Goal: Transaction & Acquisition: Book appointment/travel/reservation

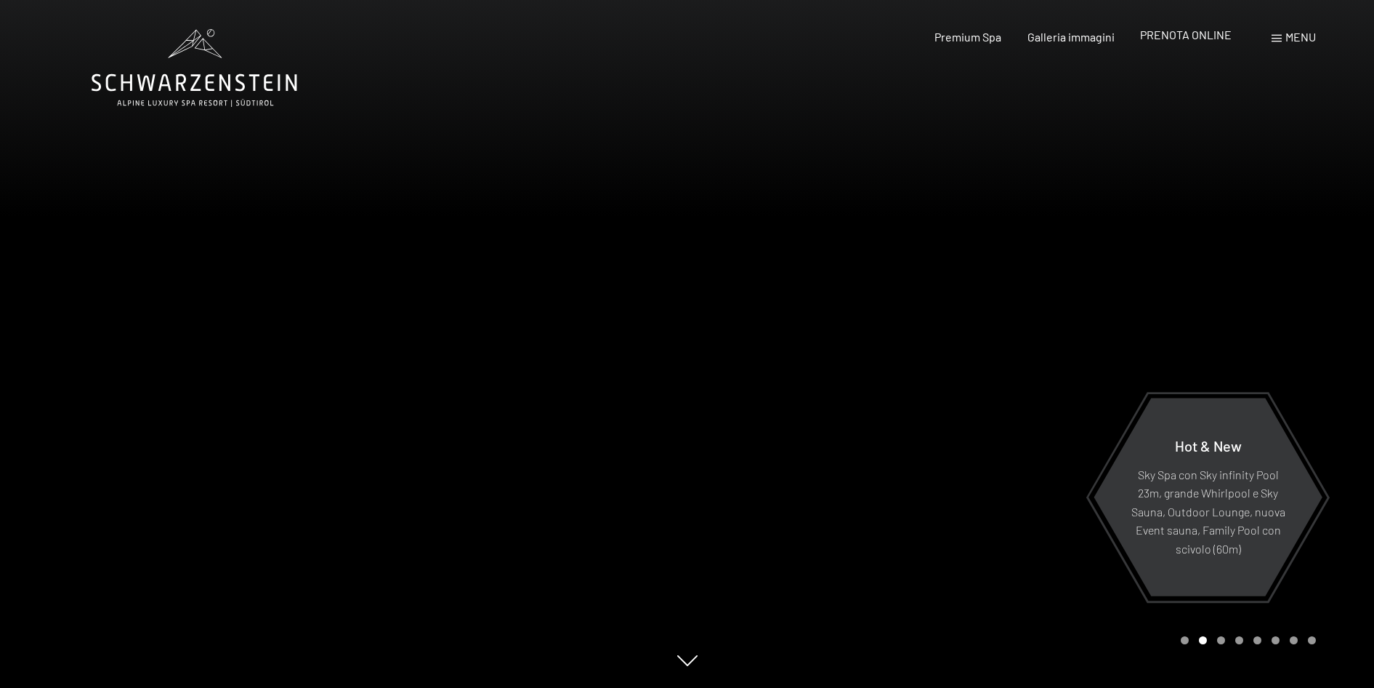
click at [1193, 37] on span "PRENOTA ONLINE" at bounding box center [1186, 35] width 92 height 14
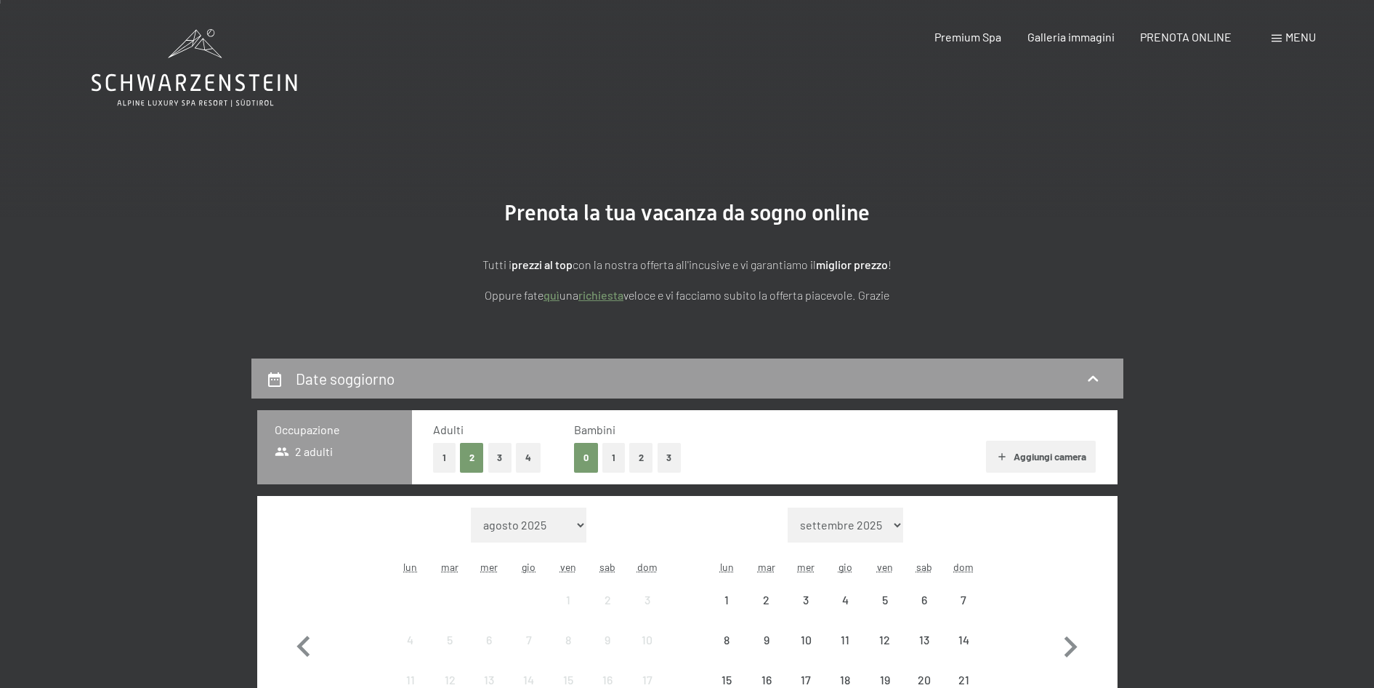
scroll to position [218, 0]
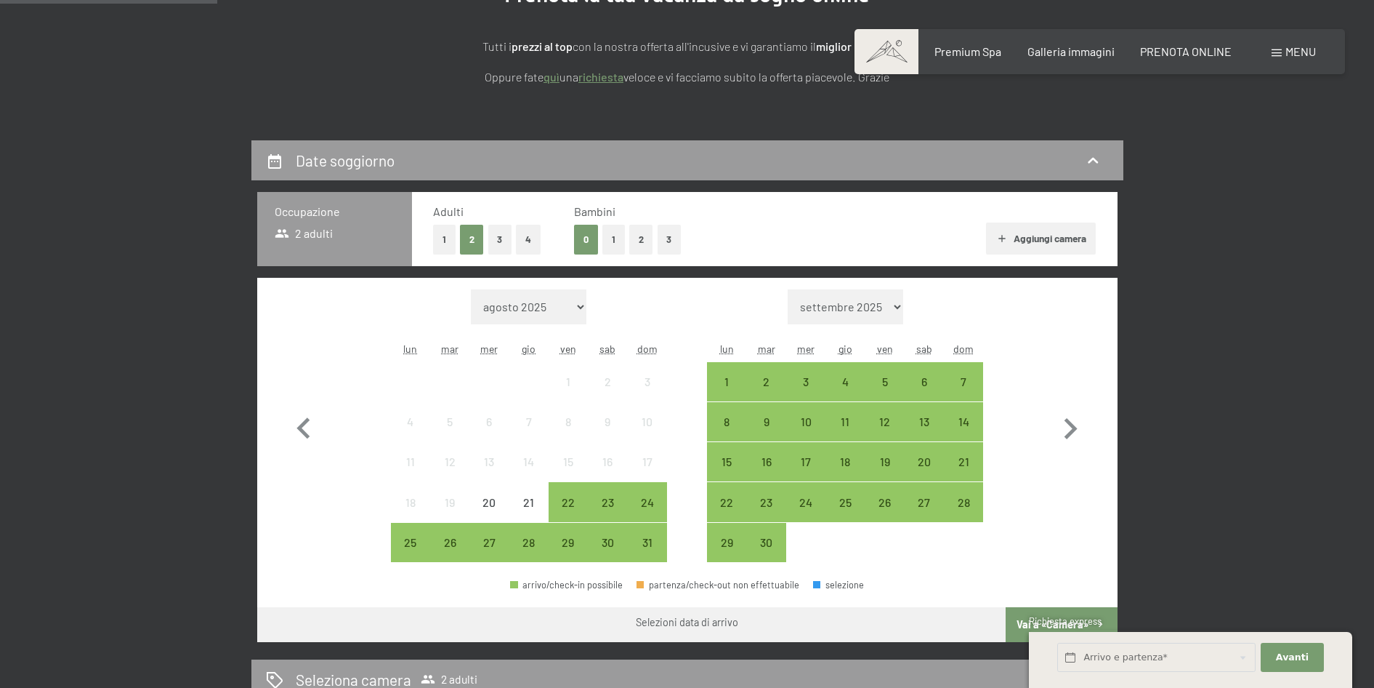
click at [617, 241] on button "1" at bounding box center [614, 240] width 23 height 30
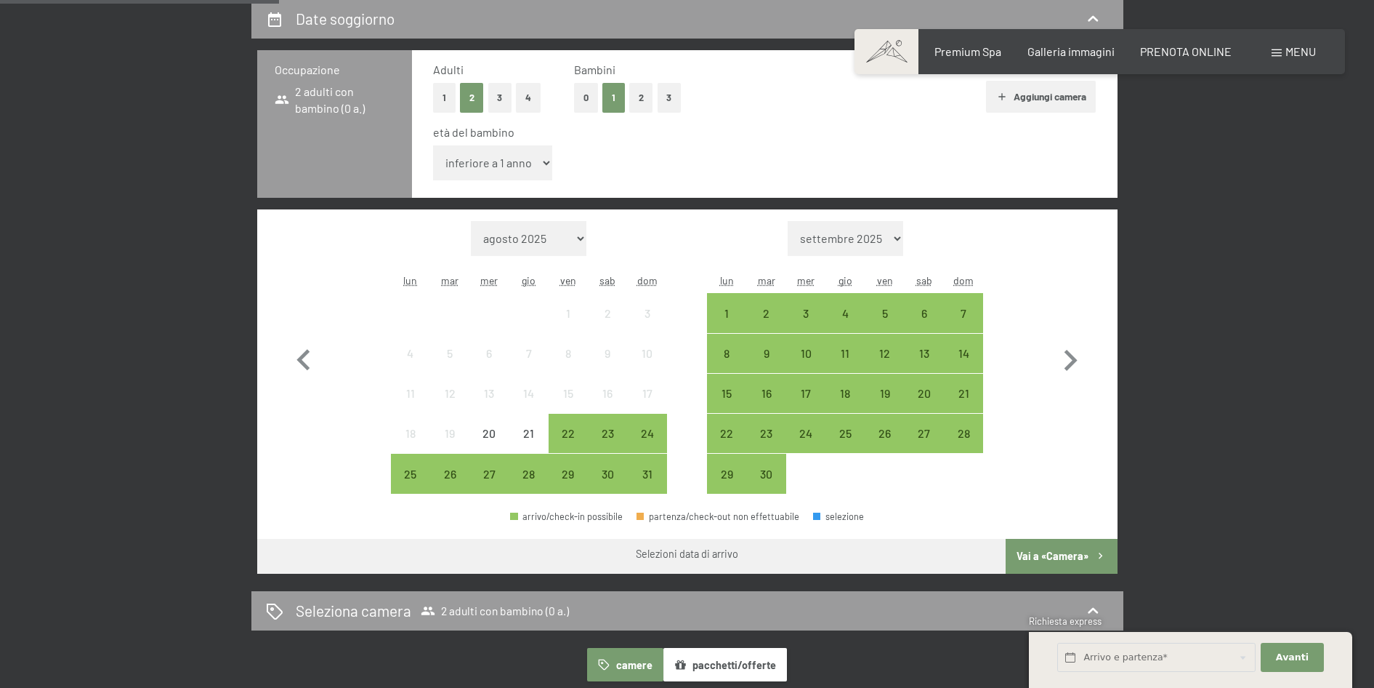
scroll to position [363, 0]
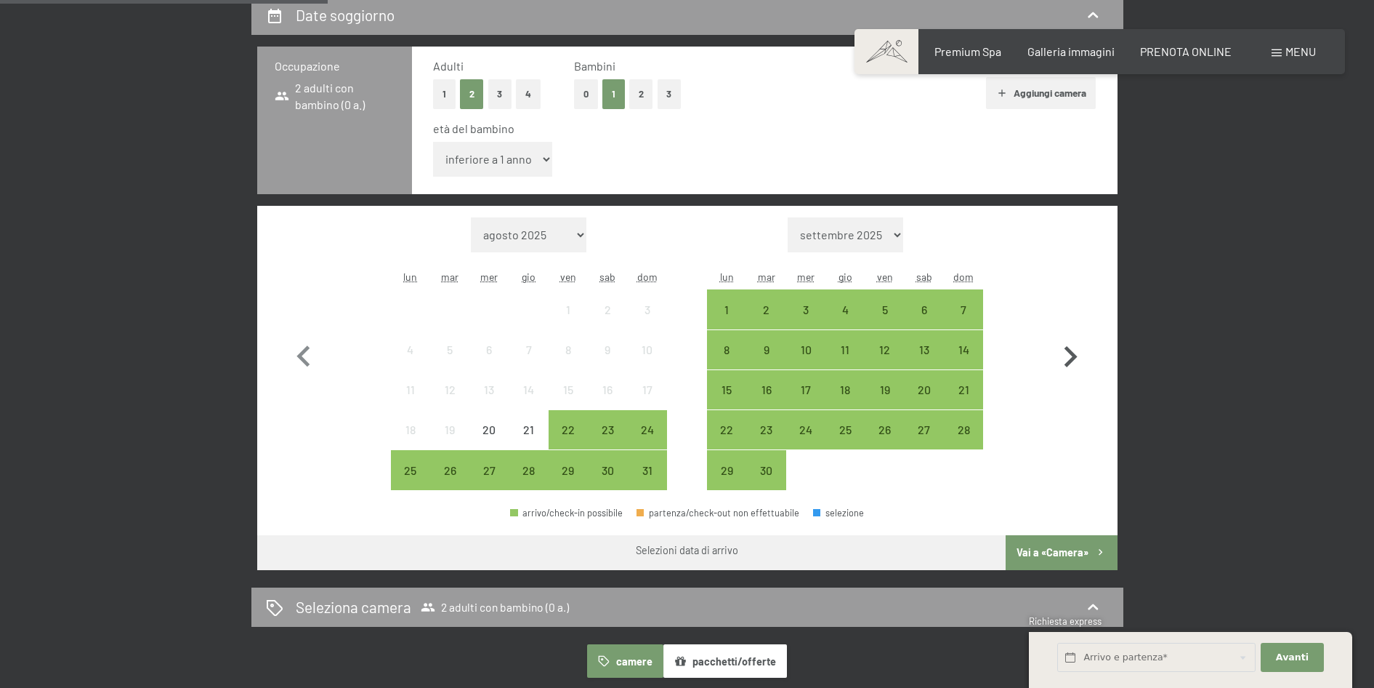
click at [1057, 354] on icon "button" at bounding box center [1070, 357] width 42 height 42
select select "[DATE]"
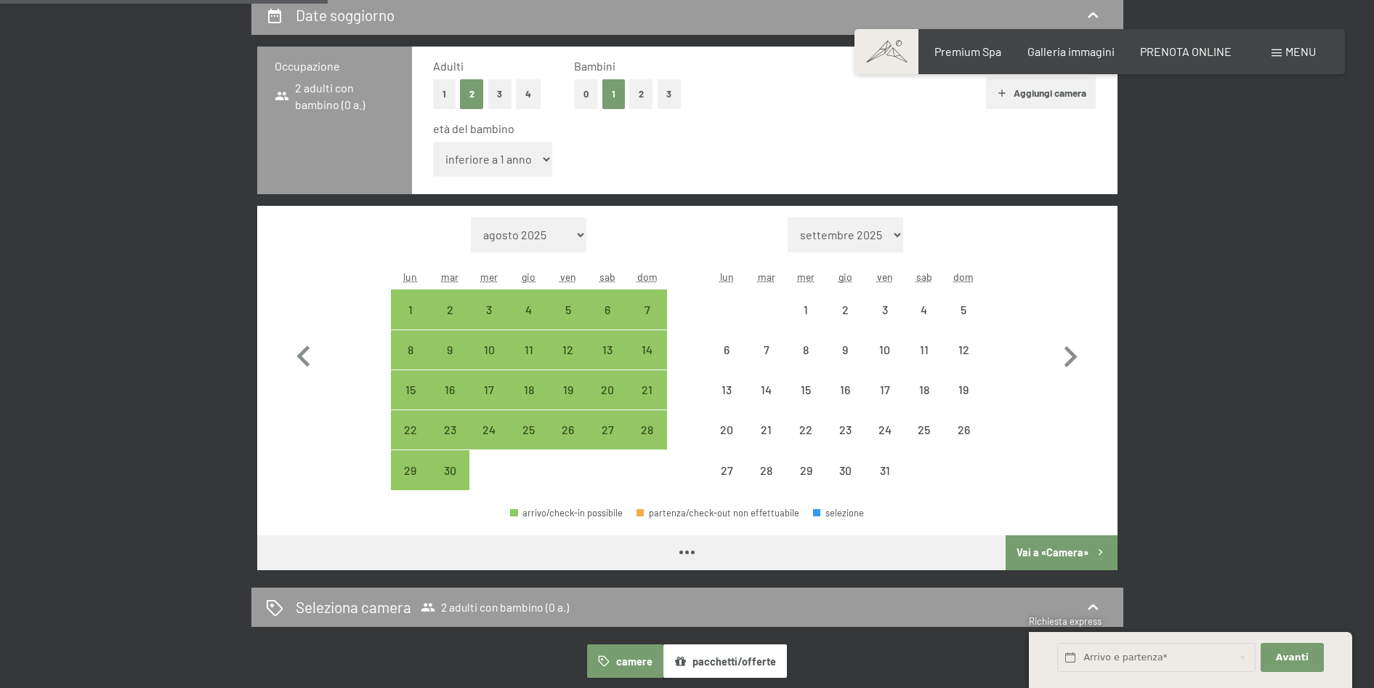
select select "[DATE]"
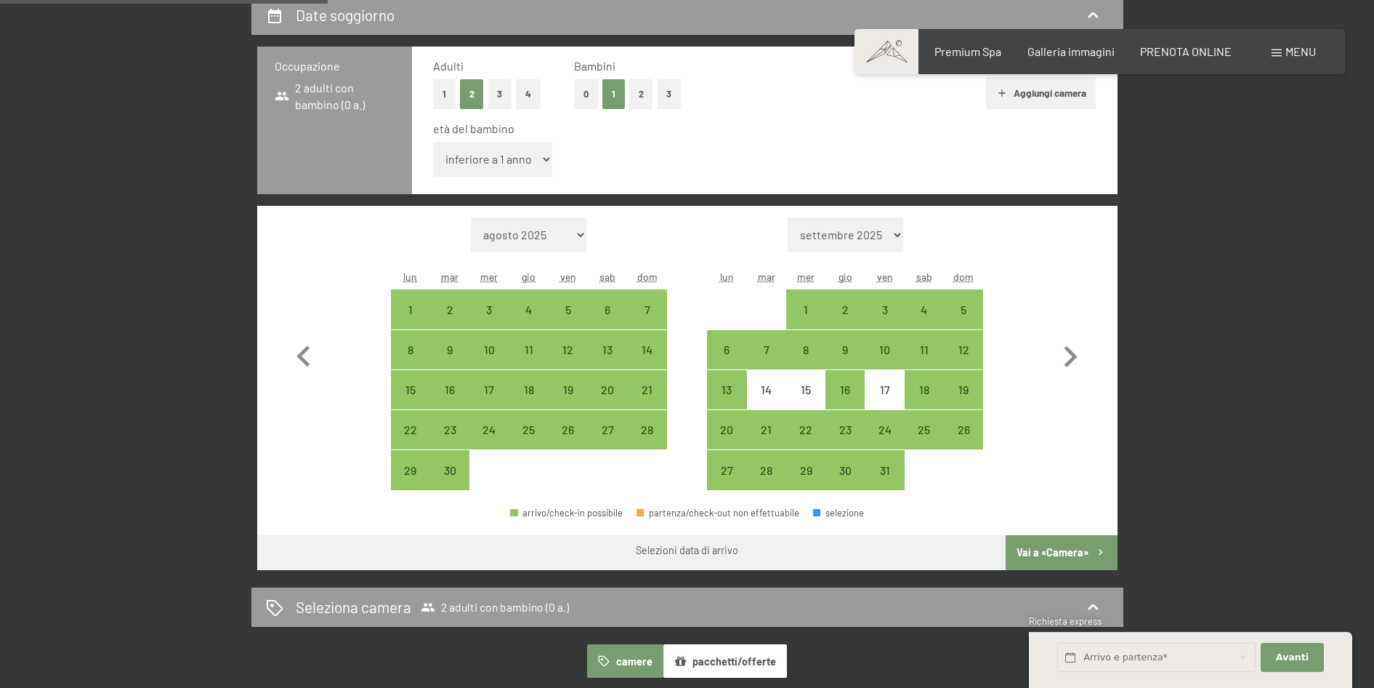
click at [524, 161] on select "inferiore a 1 anno 1 anno 2 anni 3 anni 4 anni 5 anni 6 anni 7 anni 8 anni 9 an…" at bounding box center [493, 159] width 120 height 35
select select "12"
click at [433, 142] on select "inferiore a 1 anno 1 anno 2 anni 3 anni 4 anni 5 anni 6 anni 7 anni 8 anni 9 an…" at bounding box center [493, 159] width 120 height 35
select select "2025-09-01"
select select "[DATE]"
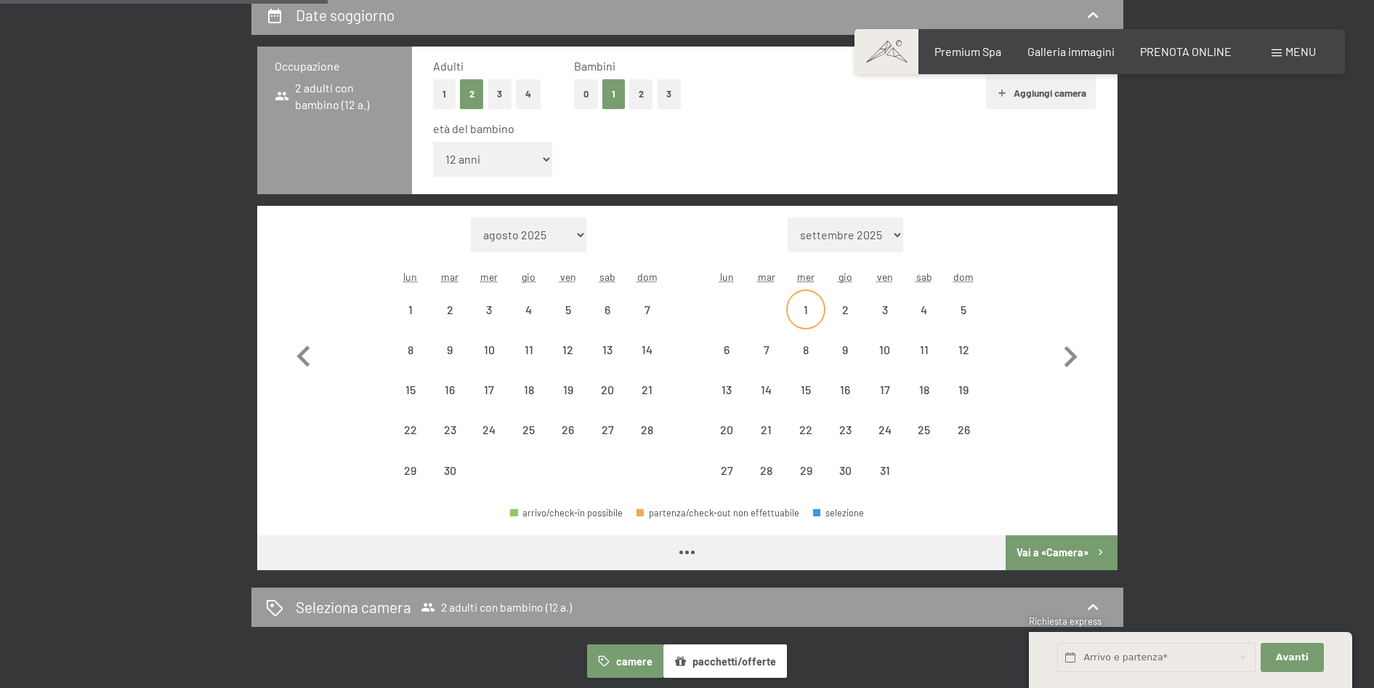
click at [806, 311] on div "1" at bounding box center [806, 322] width 36 height 36
select select "2025-09-01"
select select "2025-10-01"
select select "2025-09-01"
select select "2025-10-01"
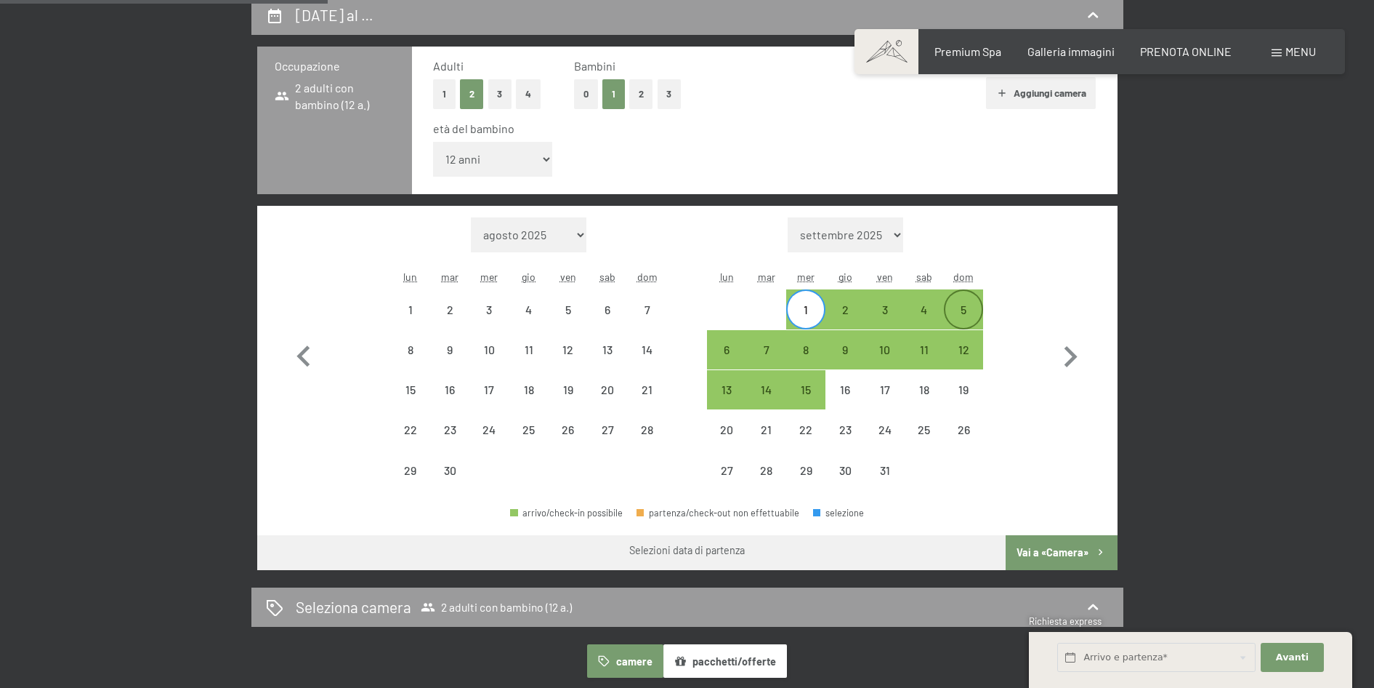
click at [961, 311] on div "5" at bounding box center [964, 322] width 36 height 36
select select "2025-09-01"
select select "2025-10-01"
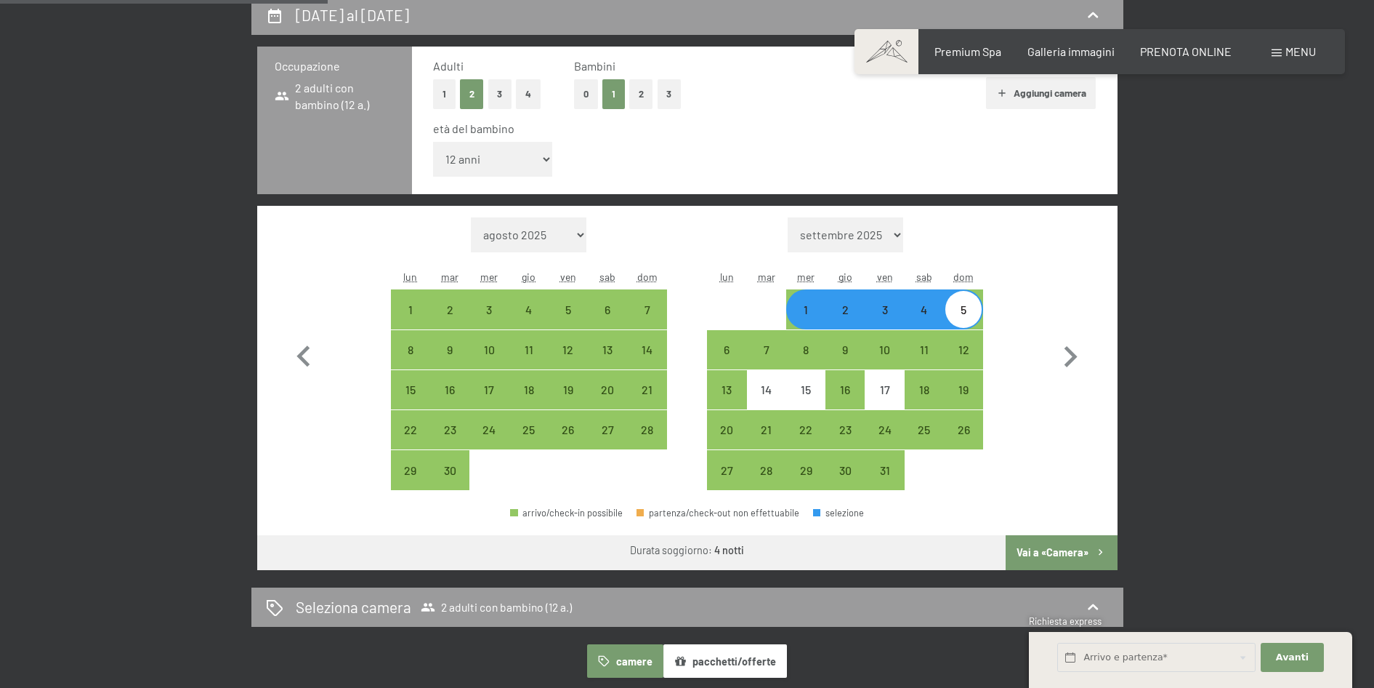
click at [1036, 547] on button "Vai a «Camera»" at bounding box center [1061, 552] width 111 height 35
select select "2025-09-01"
select select "2025-10-01"
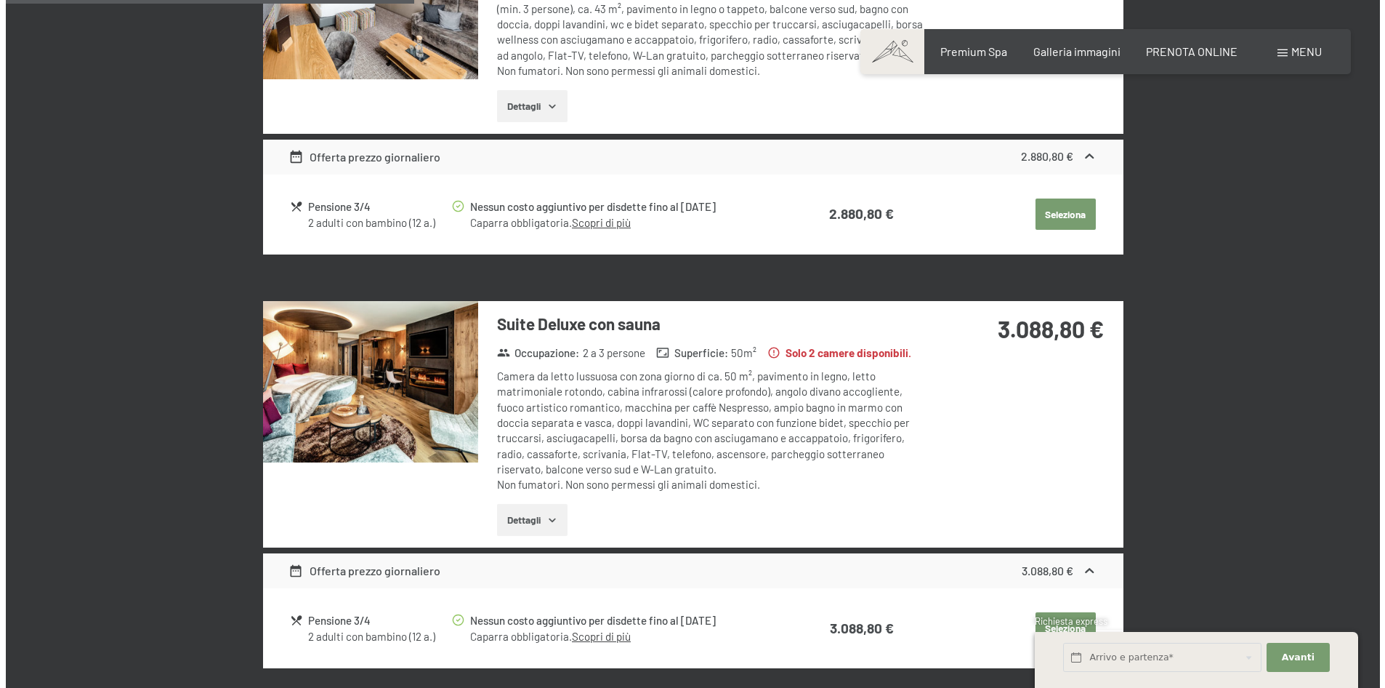
scroll to position [867, 0]
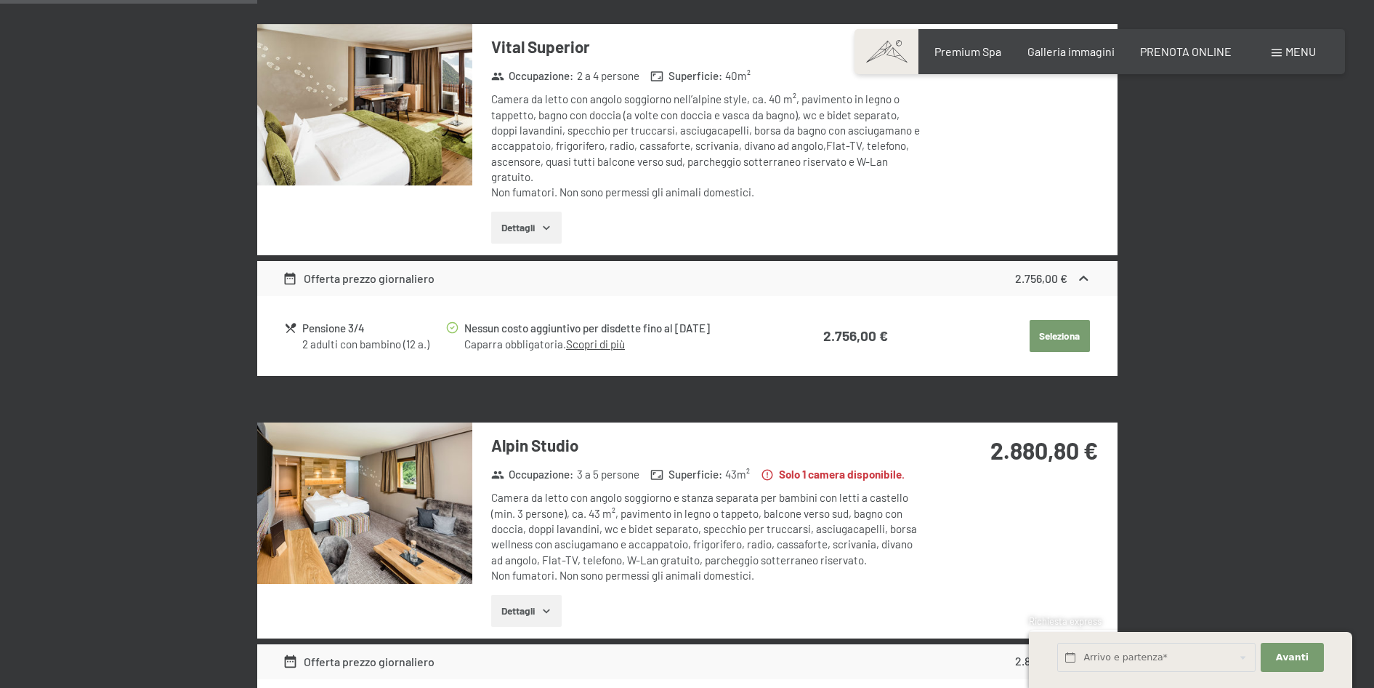
click at [1278, 53] on span at bounding box center [1277, 52] width 10 height 7
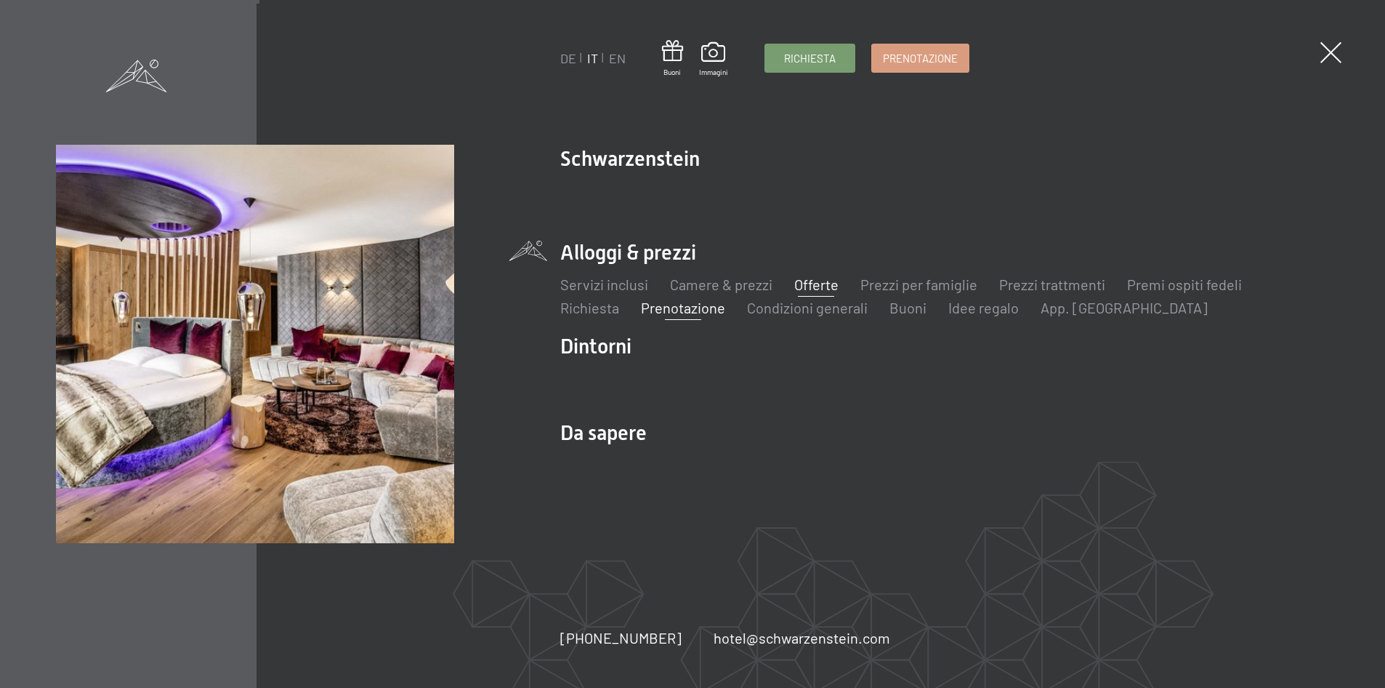
click at [818, 282] on link "Offerte" at bounding box center [816, 283] width 44 height 17
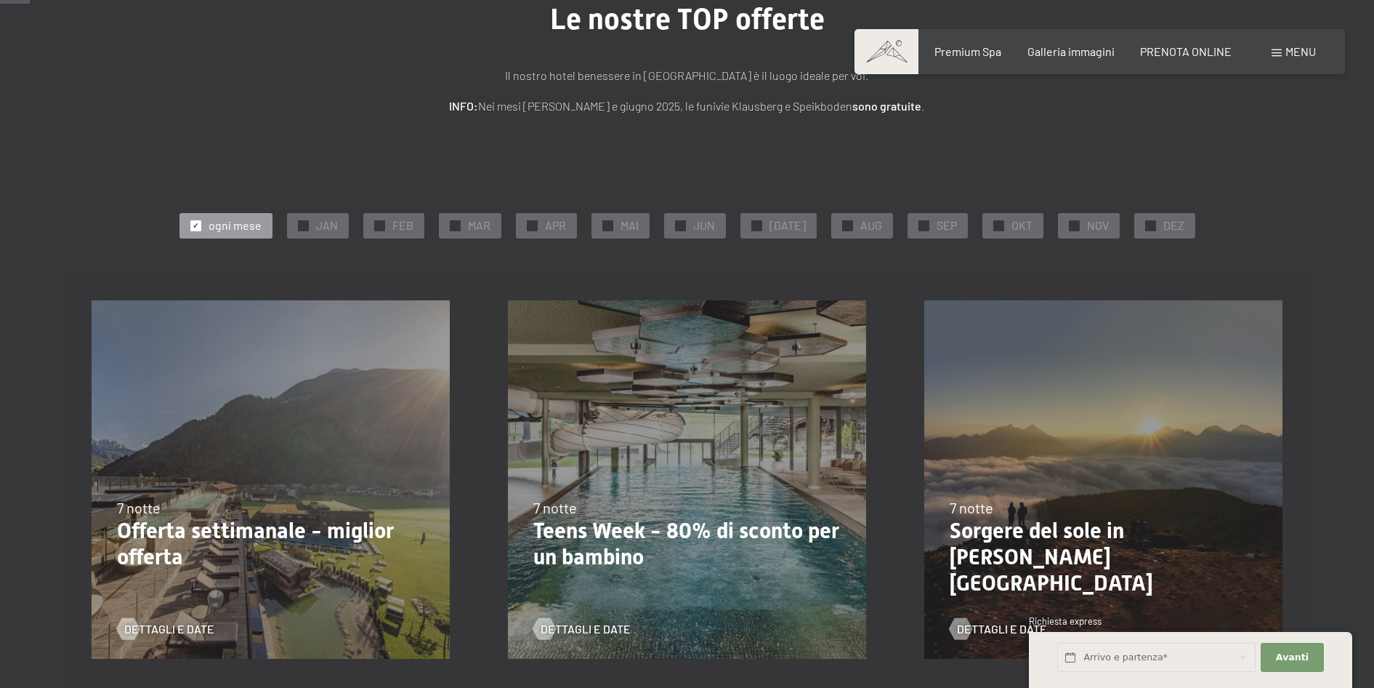
scroll to position [218, 0]
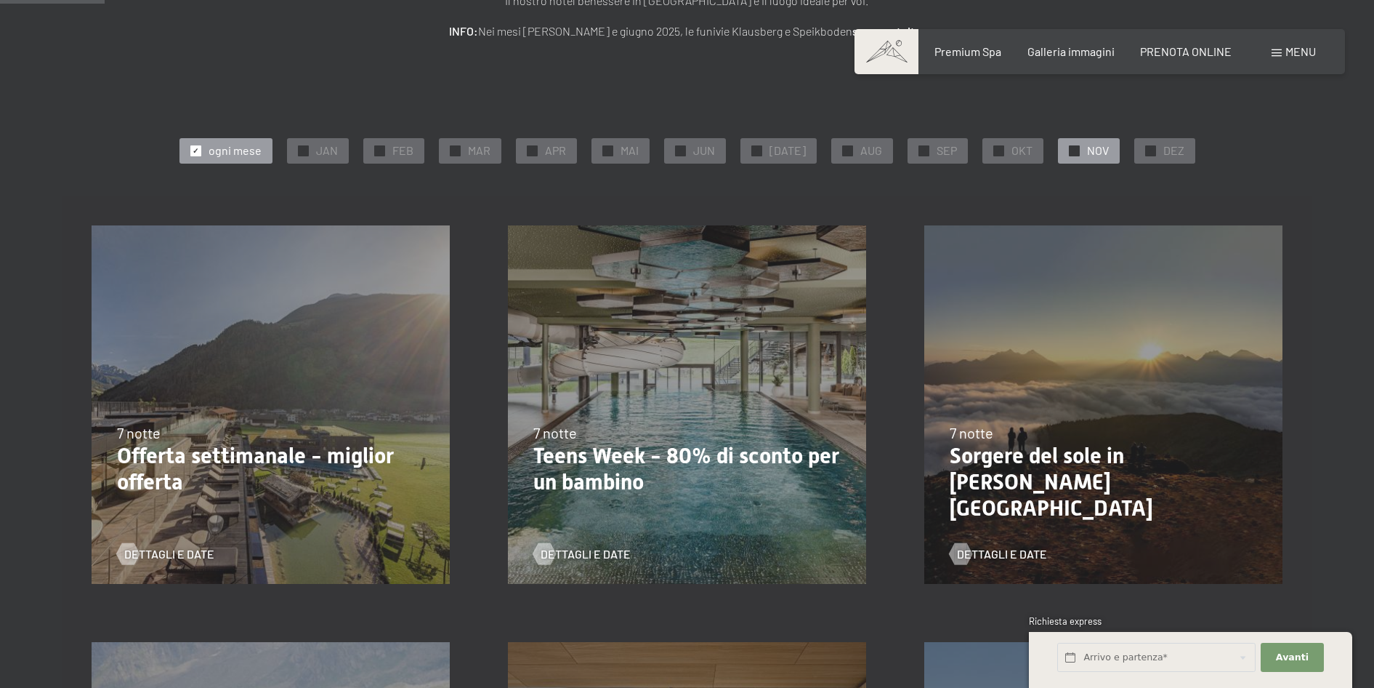
click at [1069, 153] on div at bounding box center [1074, 150] width 11 height 11
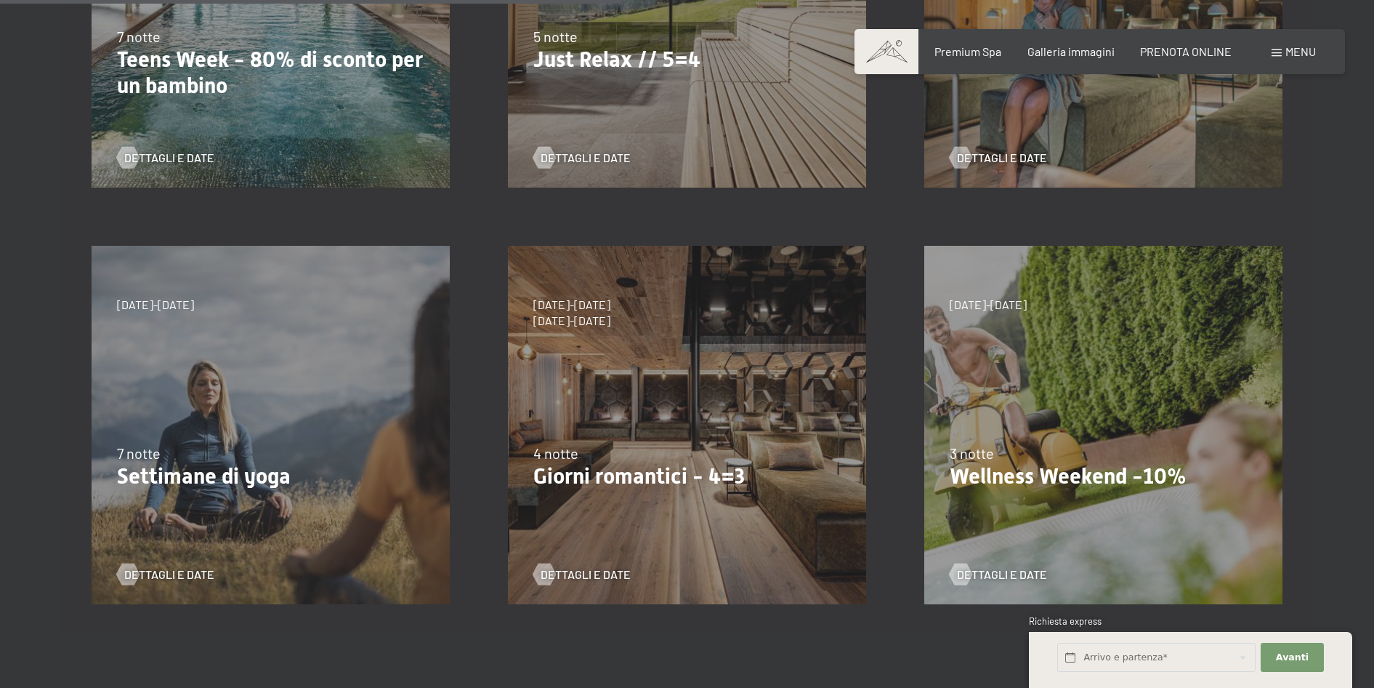
scroll to position [509, 0]
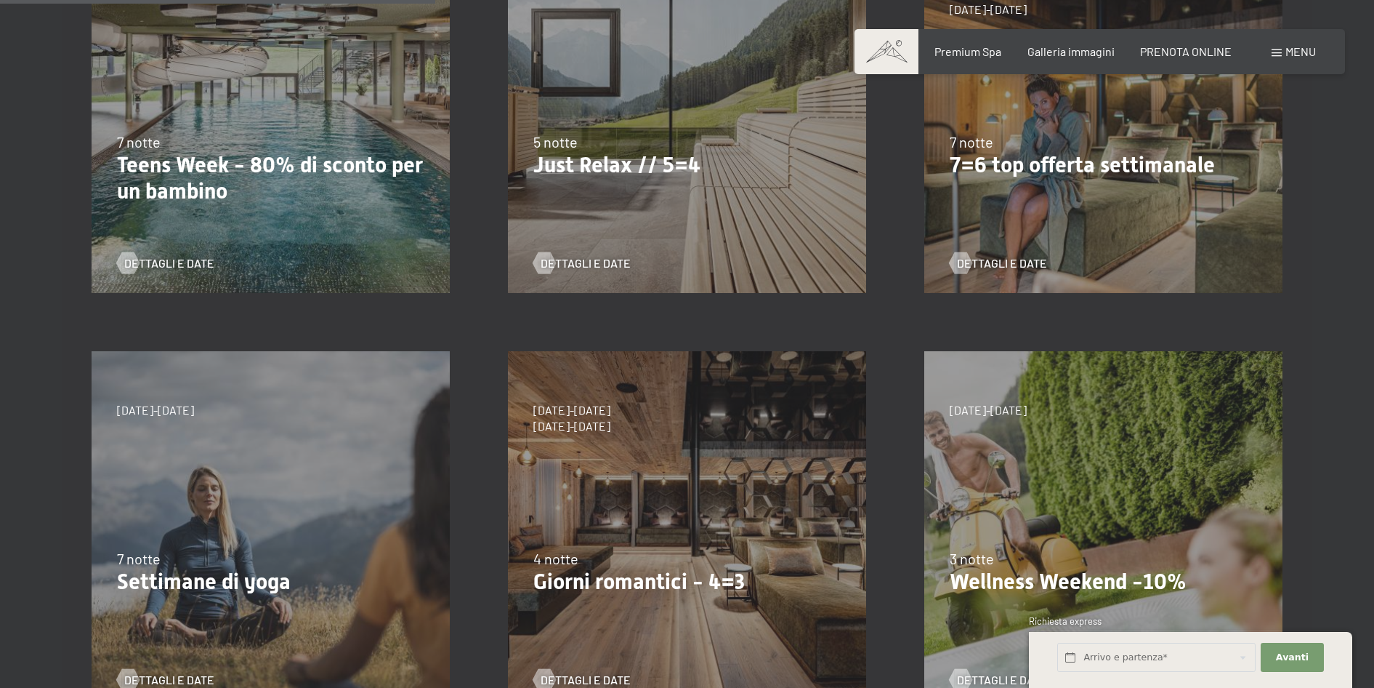
click at [625, 174] on p "Just Relax // 5=4" at bounding box center [686, 165] width 307 height 26
click at [553, 257] on link "Dettagli e Date" at bounding box center [581, 263] width 97 height 16
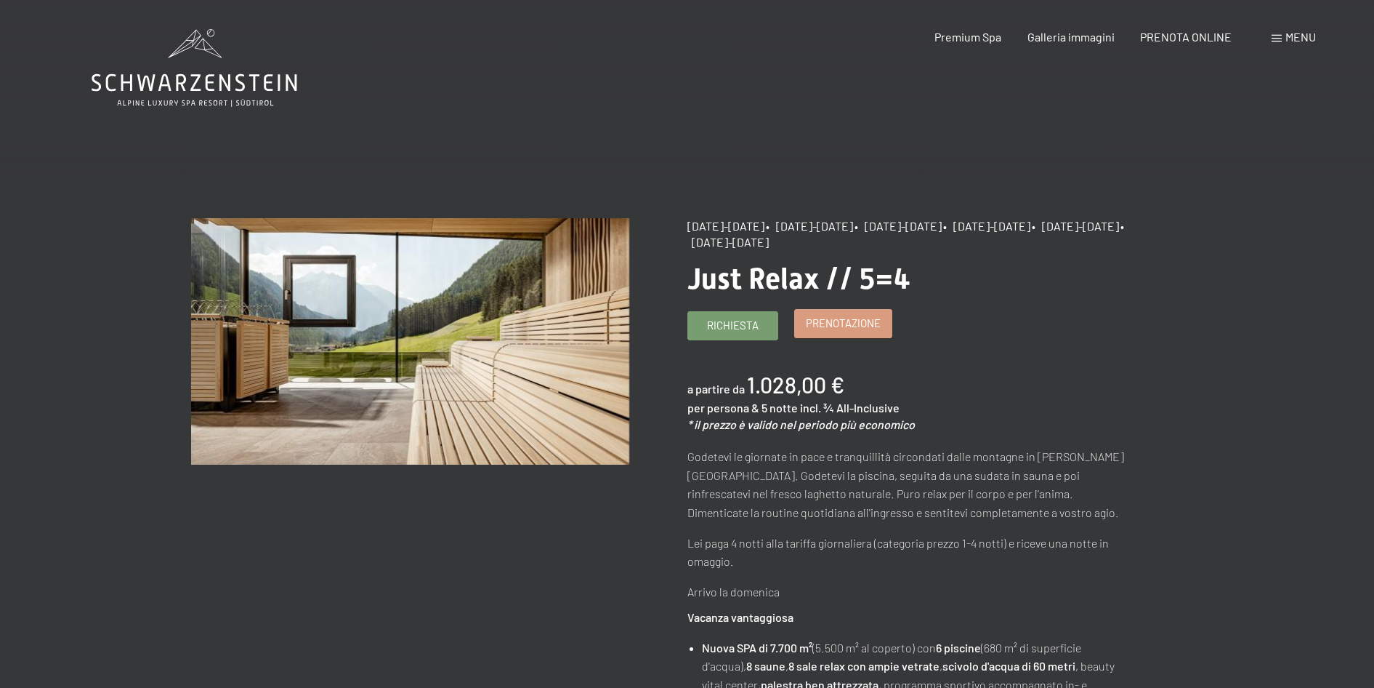
click at [886, 333] on link "Prenotazione" at bounding box center [843, 324] width 97 height 28
click at [837, 314] on link "Prenotazione" at bounding box center [843, 324] width 97 height 28
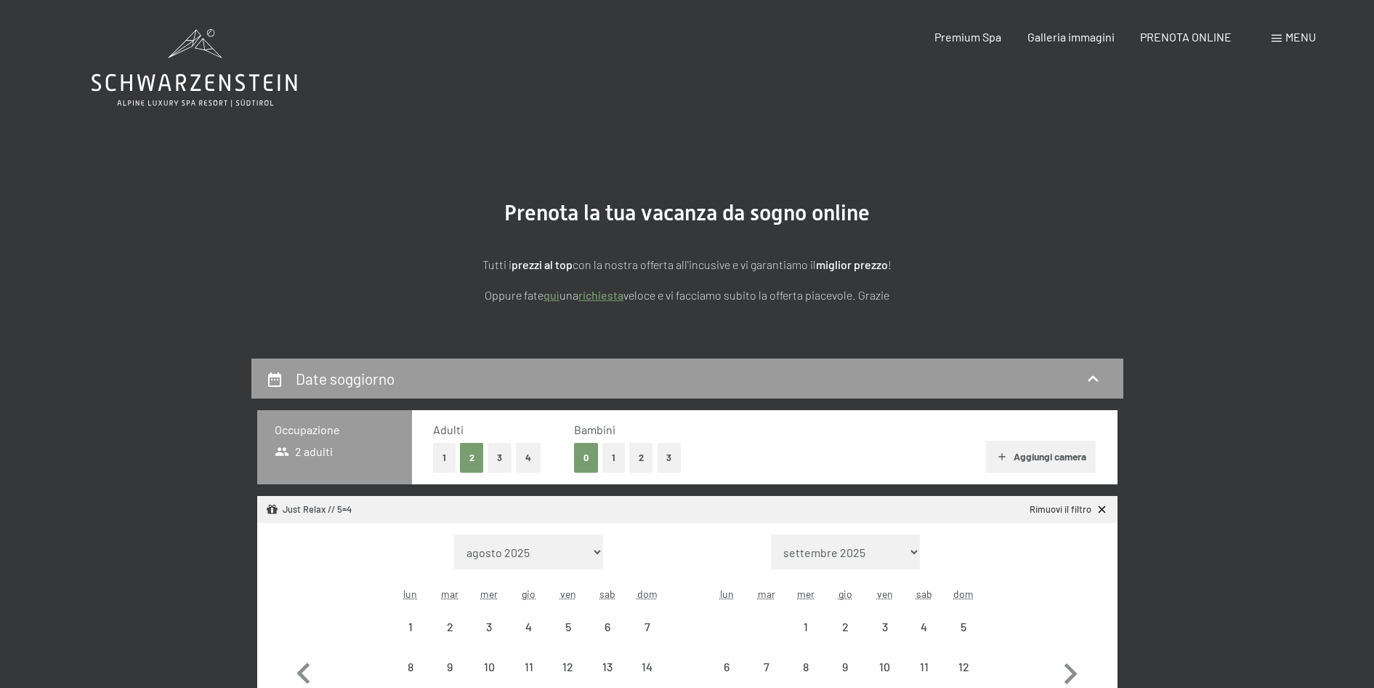
select select "[DATE]"
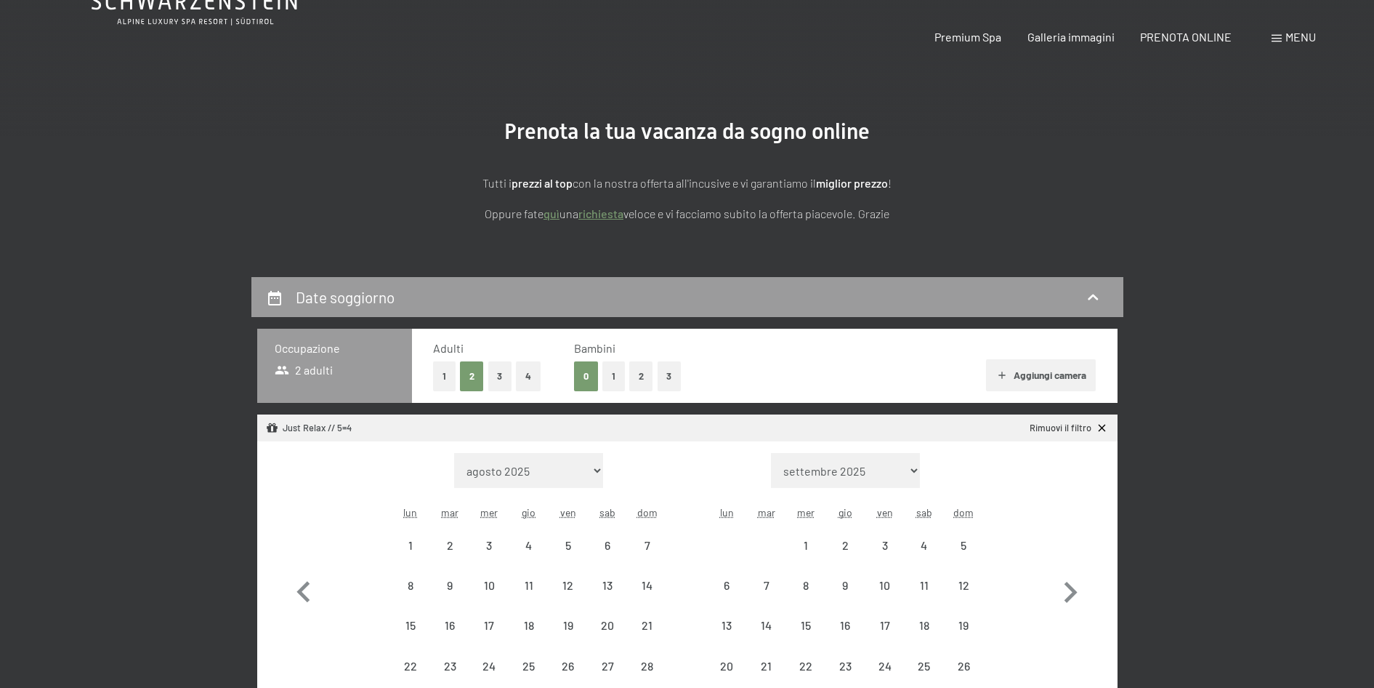
select select "[DATE]"
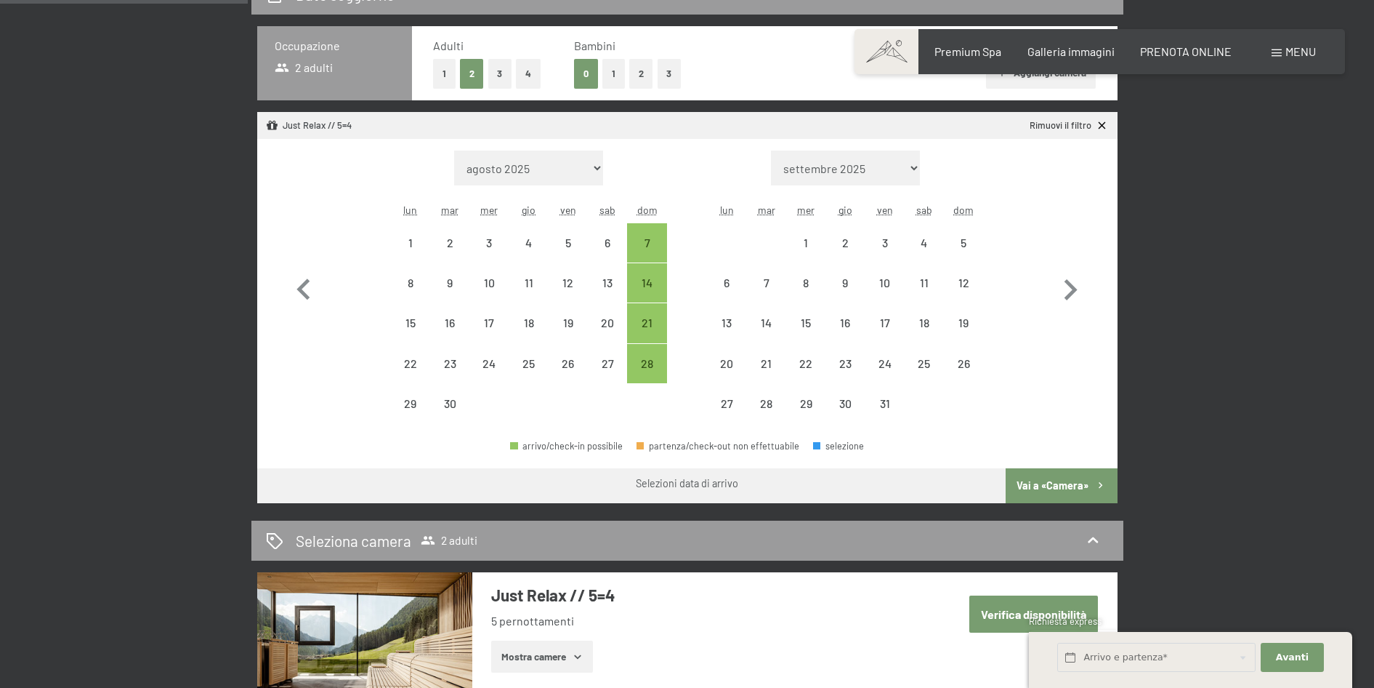
scroll to position [436, 0]
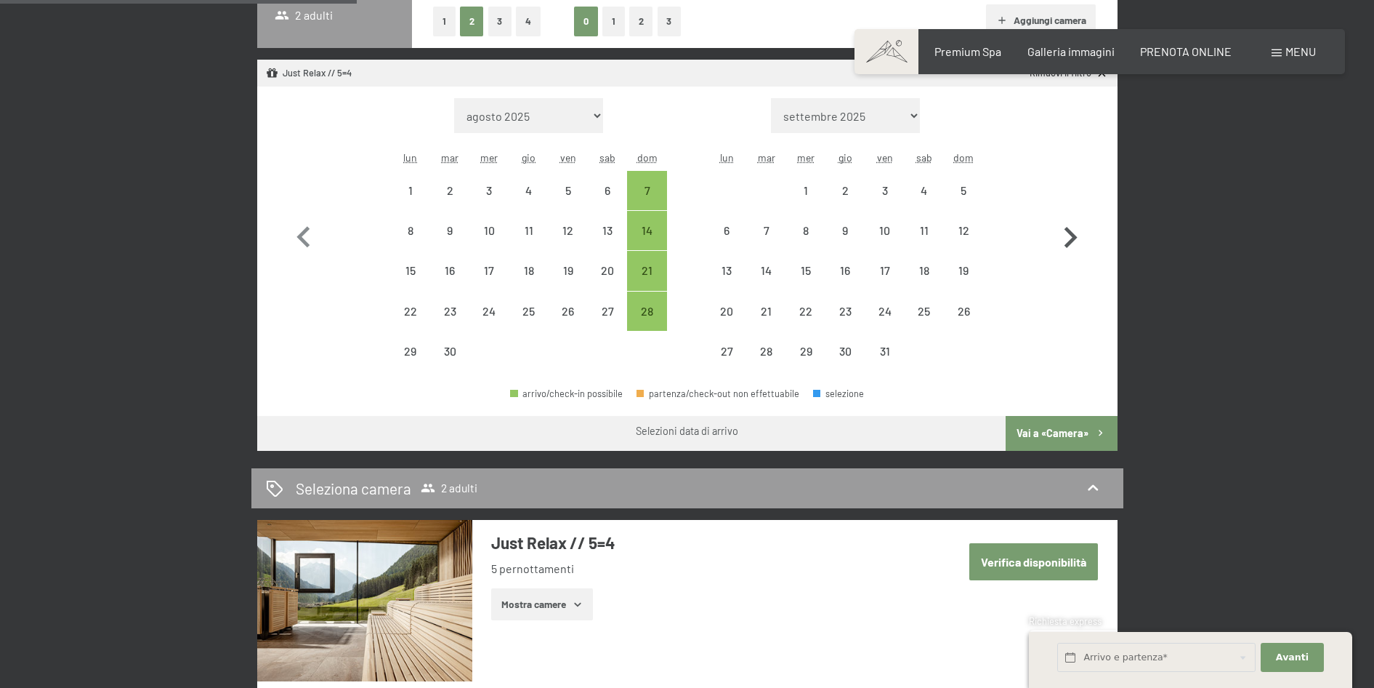
click at [1076, 235] on icon "button" at bounding box center [1070, 238] width 42 height 42
select select "[DATE]"
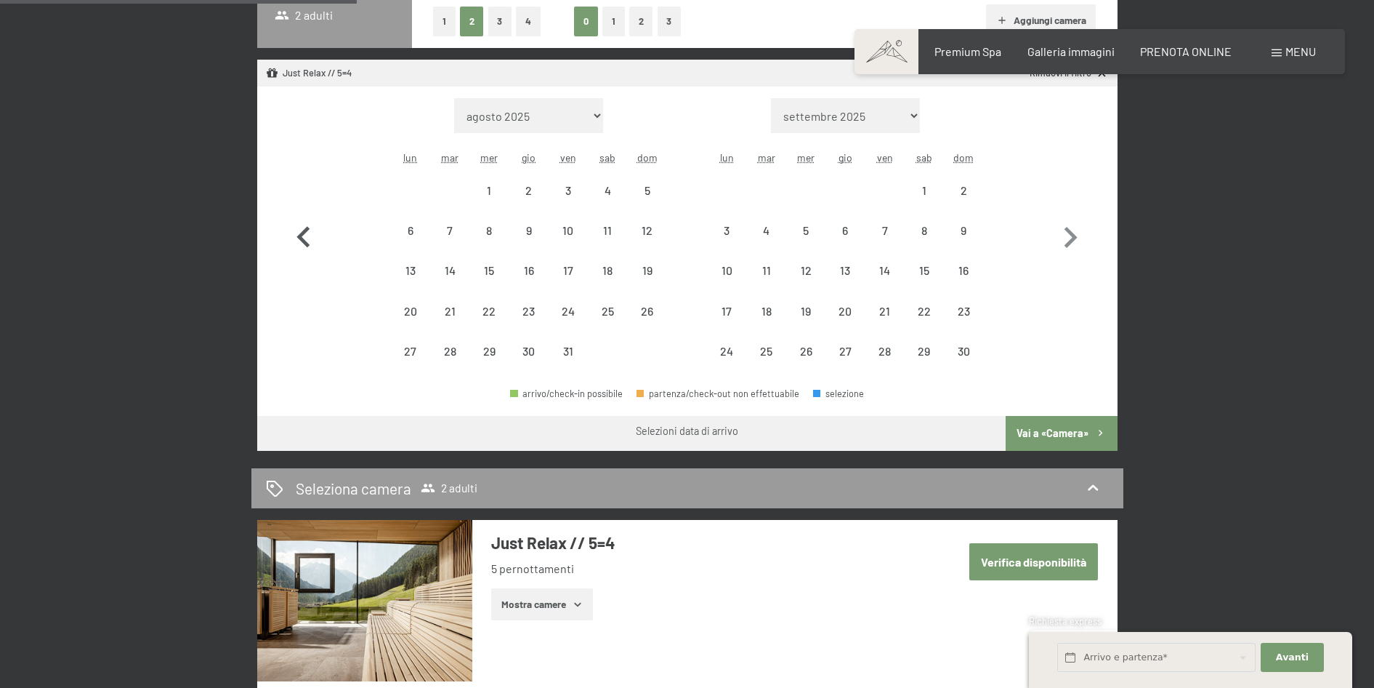
click at [297, 238] on icon "button" at bounding box center [304, 238] width 42 height 42
select select "[DATE]"
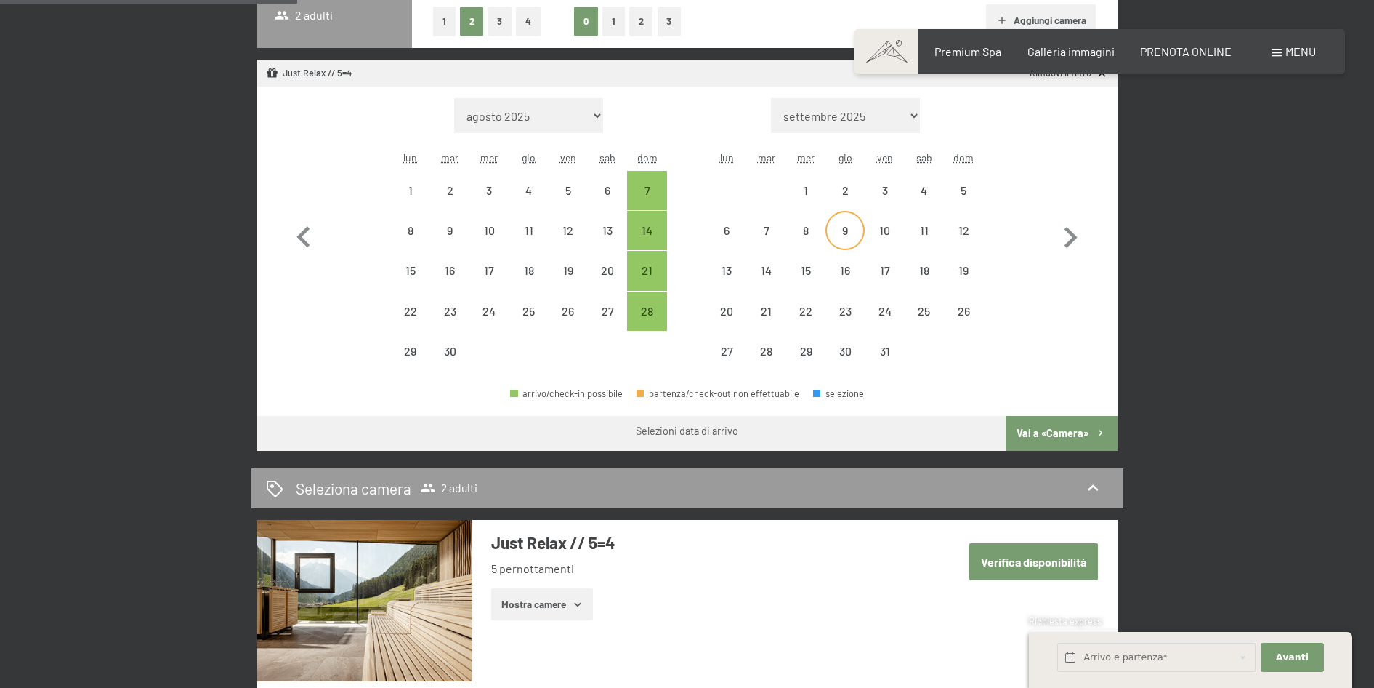
scroll to position [218, 0]
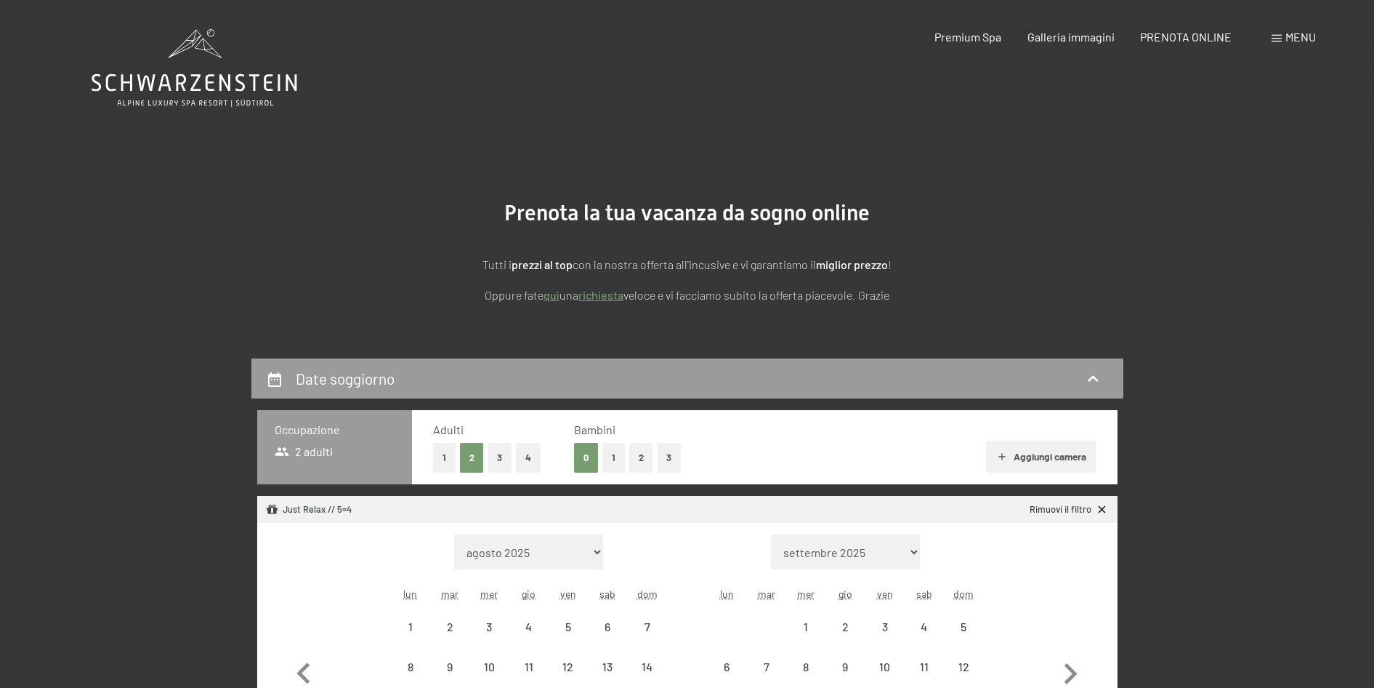
select select "[DATE]"
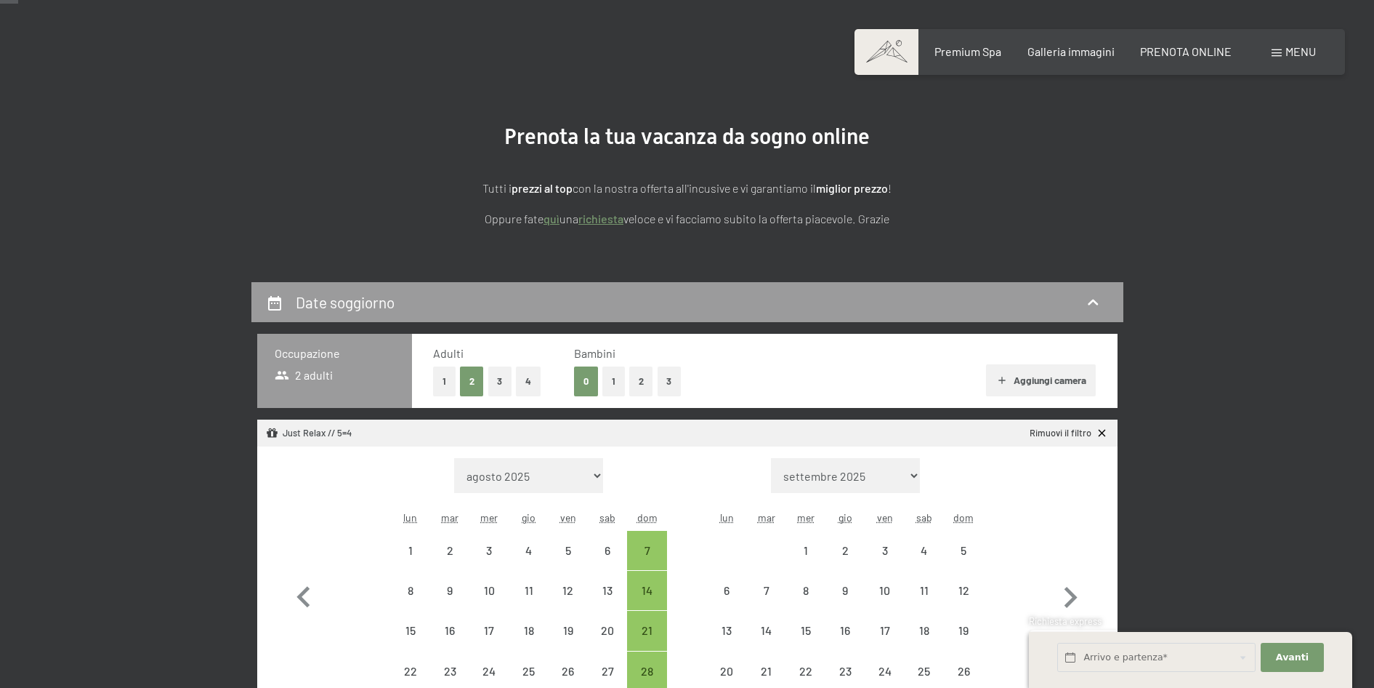
scroll to position [145, 0]
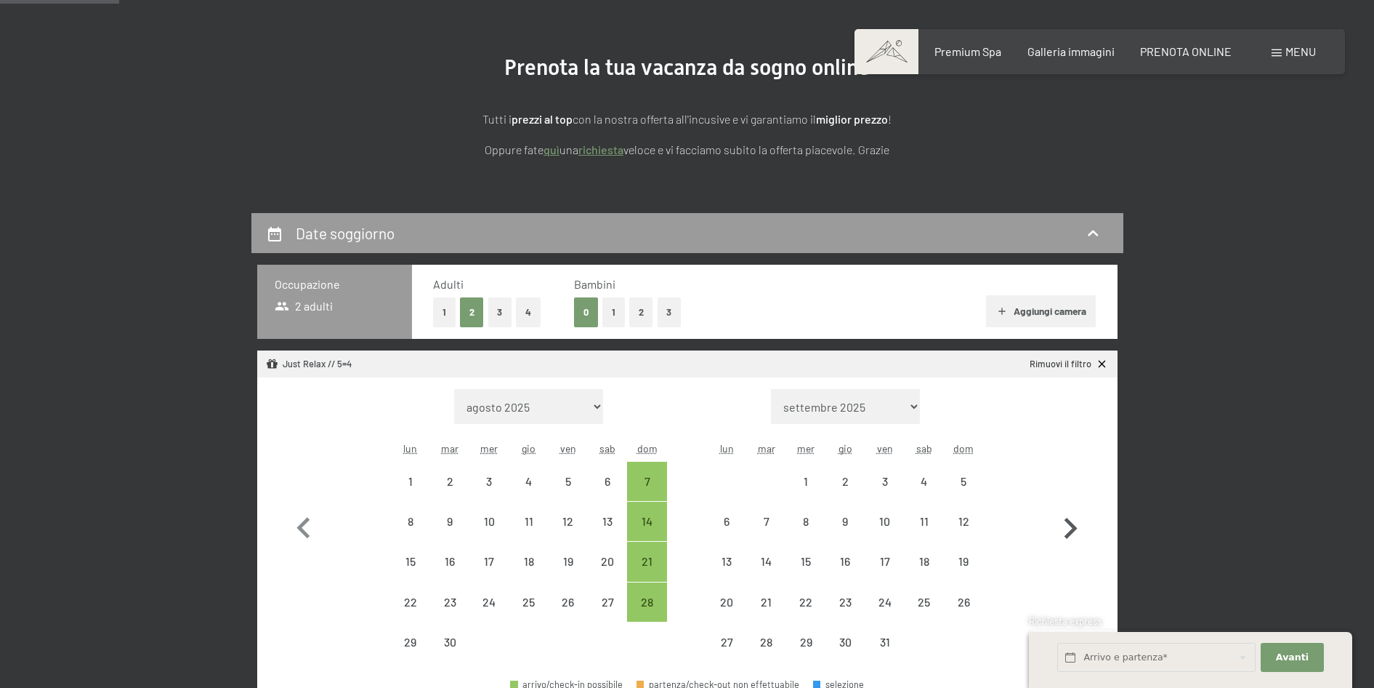
click at [1066, 540] on icon "button" at bounding box center [1070, 528] width 42 height 42
select select "[DATE]"
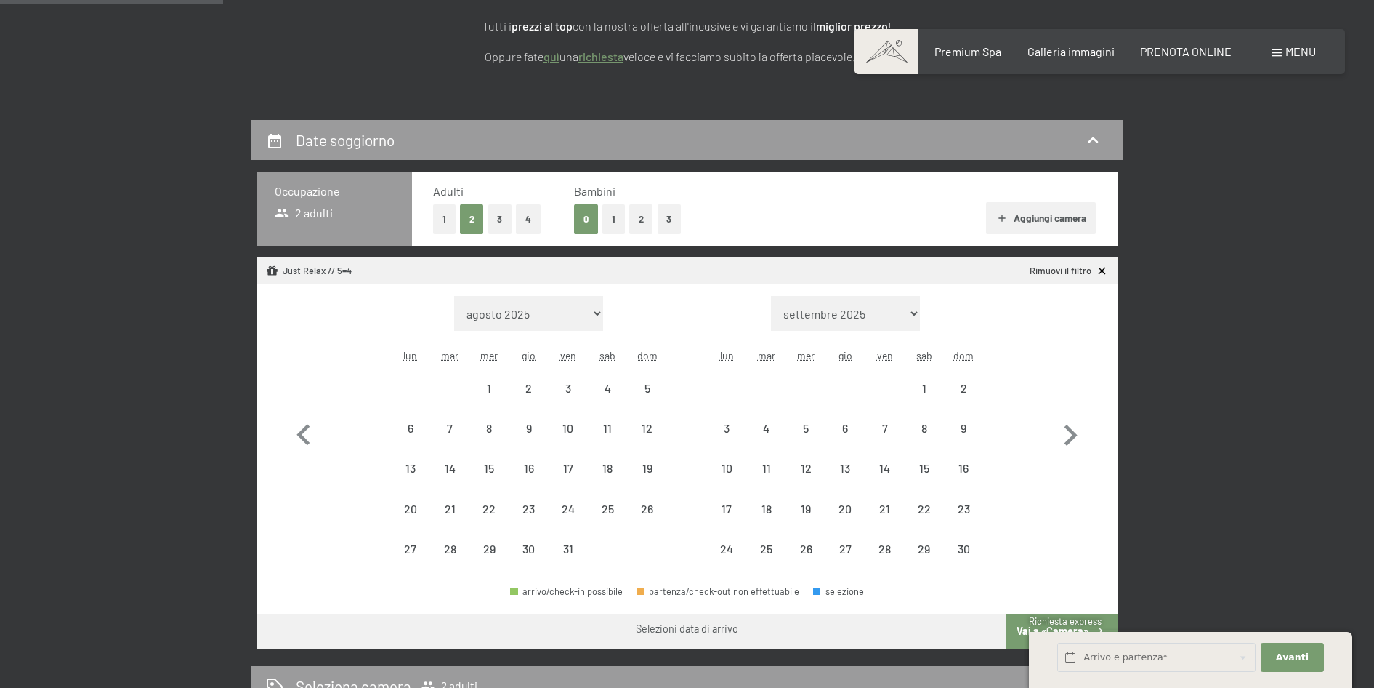
scroll to position [363, 0]
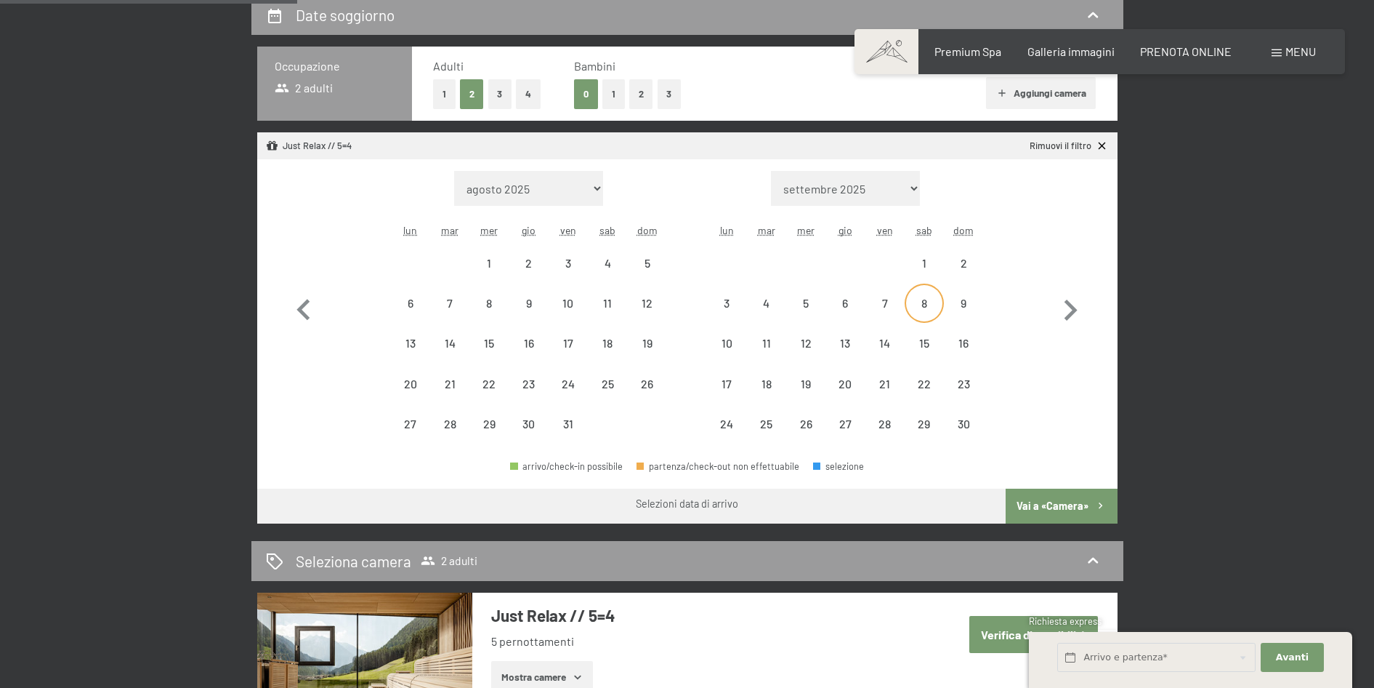
click at [927, 307] on div "8" at bounding box center [924, 315] width 36 height 36
select select "2025-10-01"
select select "2025-11-01"
click at [841, 347] on div "13" at bounding box center [845, 355] width 36 height 36
select select "2025-10-01"
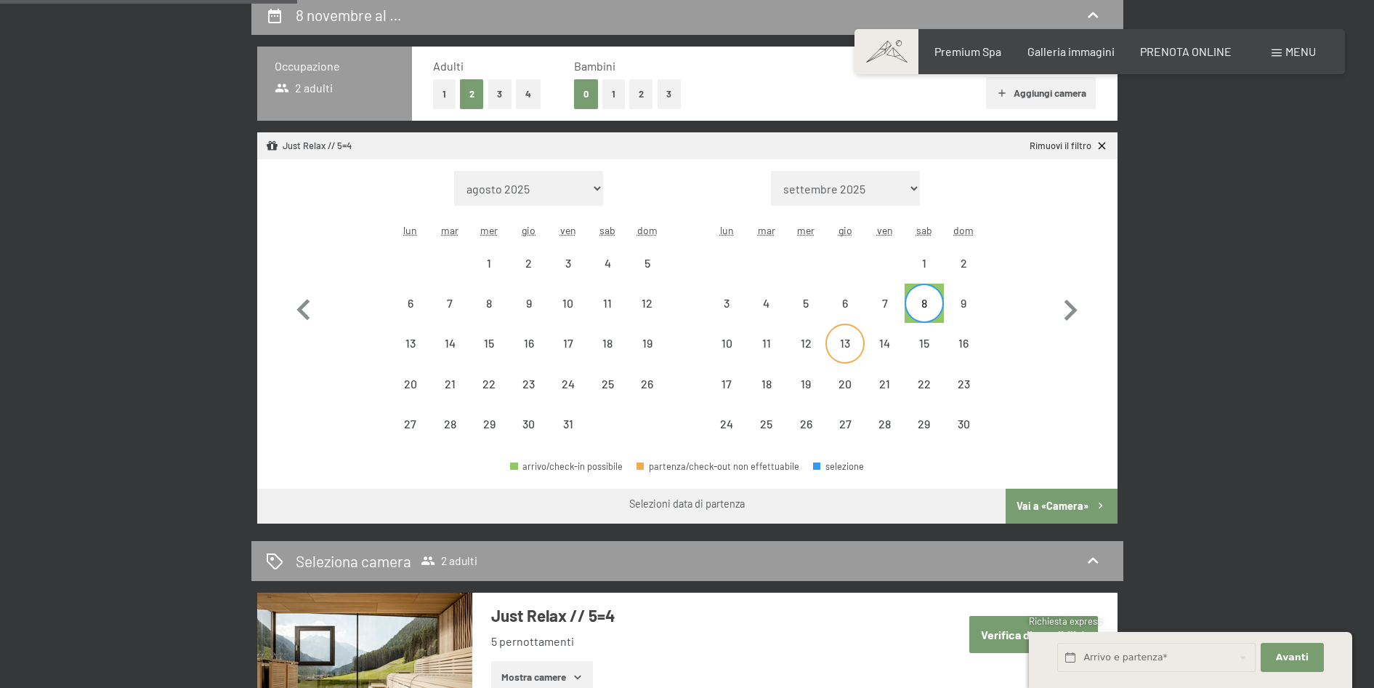
select select "2025-11-01"
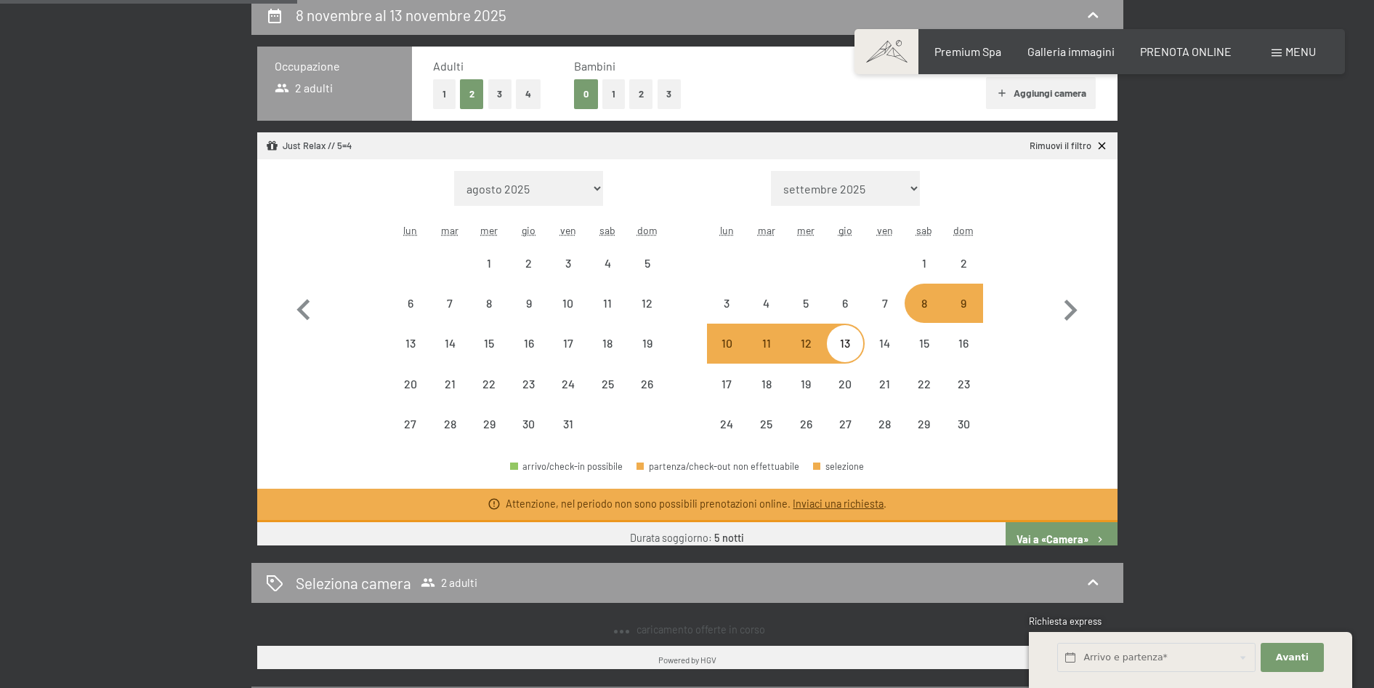
select select "2025-09-01"
select select "2025-10-01"
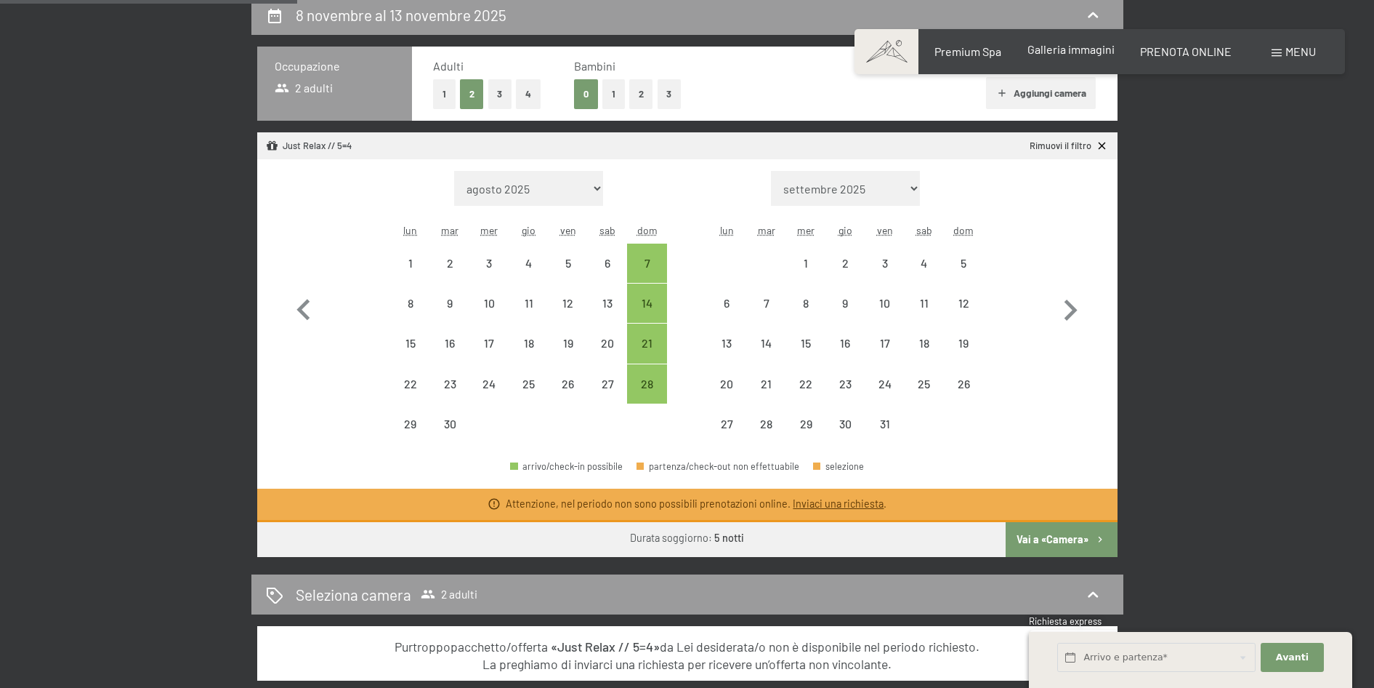
click at [1067, 51] on span "Galleria immagini" at bounding box center [1071, 49] width 87 height 14
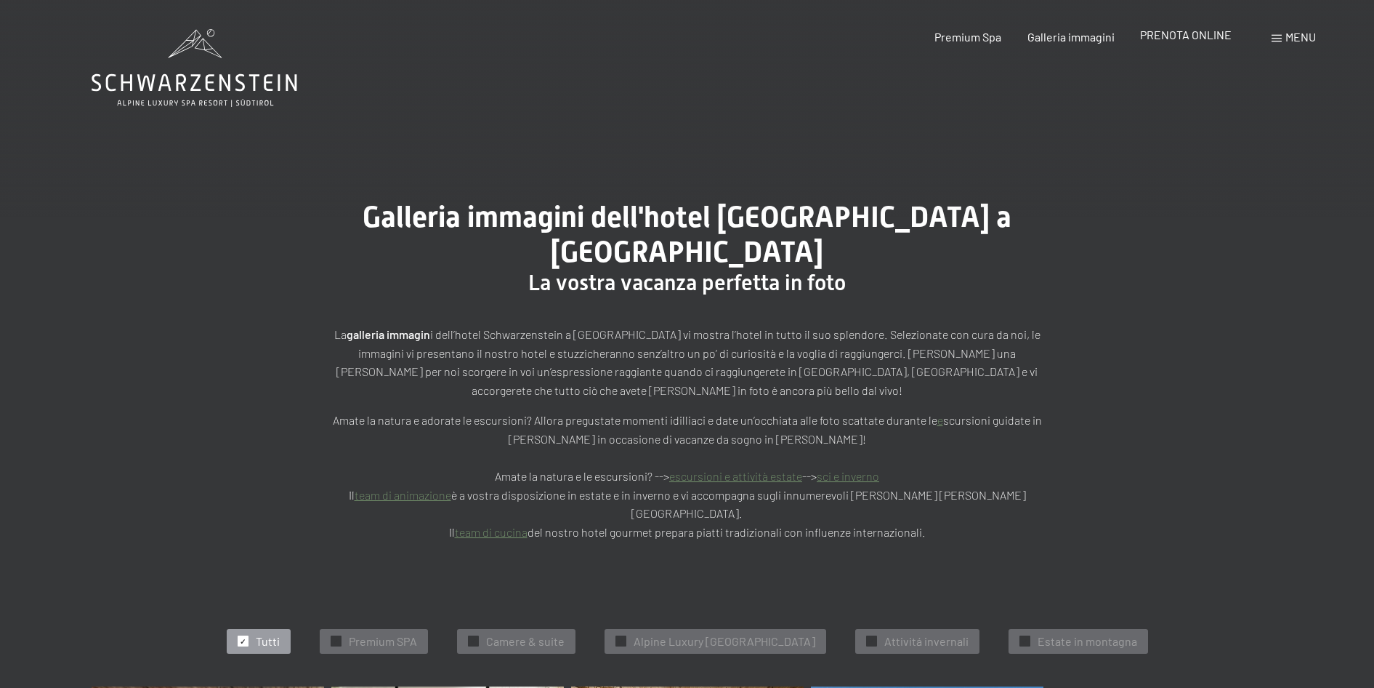
drag, startPoint x: 0, startPoint y: 0, endPoint x: 1199, endPoint y: 32, distance: 1199.6
click at [1199, 32] on span "PRENOTA ONLINE" at bounding box center [1186, 35] width 92 height 14
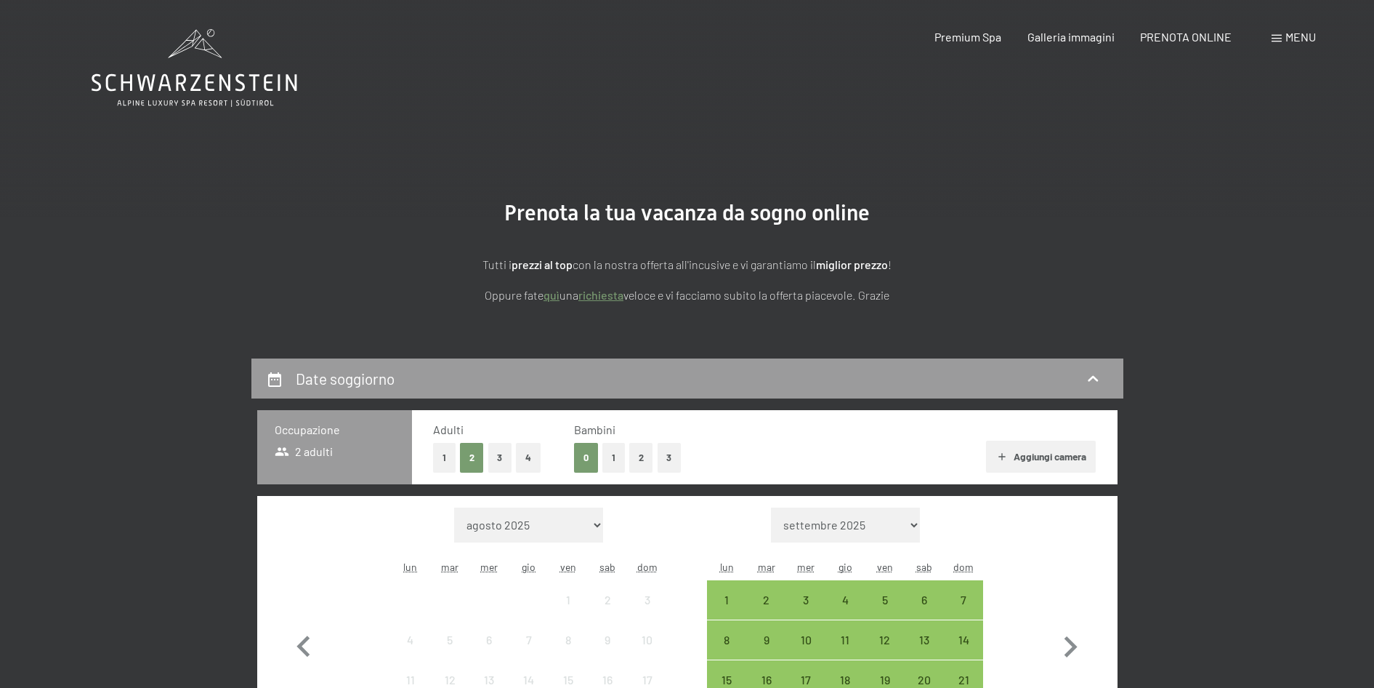
click at [1276, 36] on span at bounding box center [1277, 38] width 10 height 7
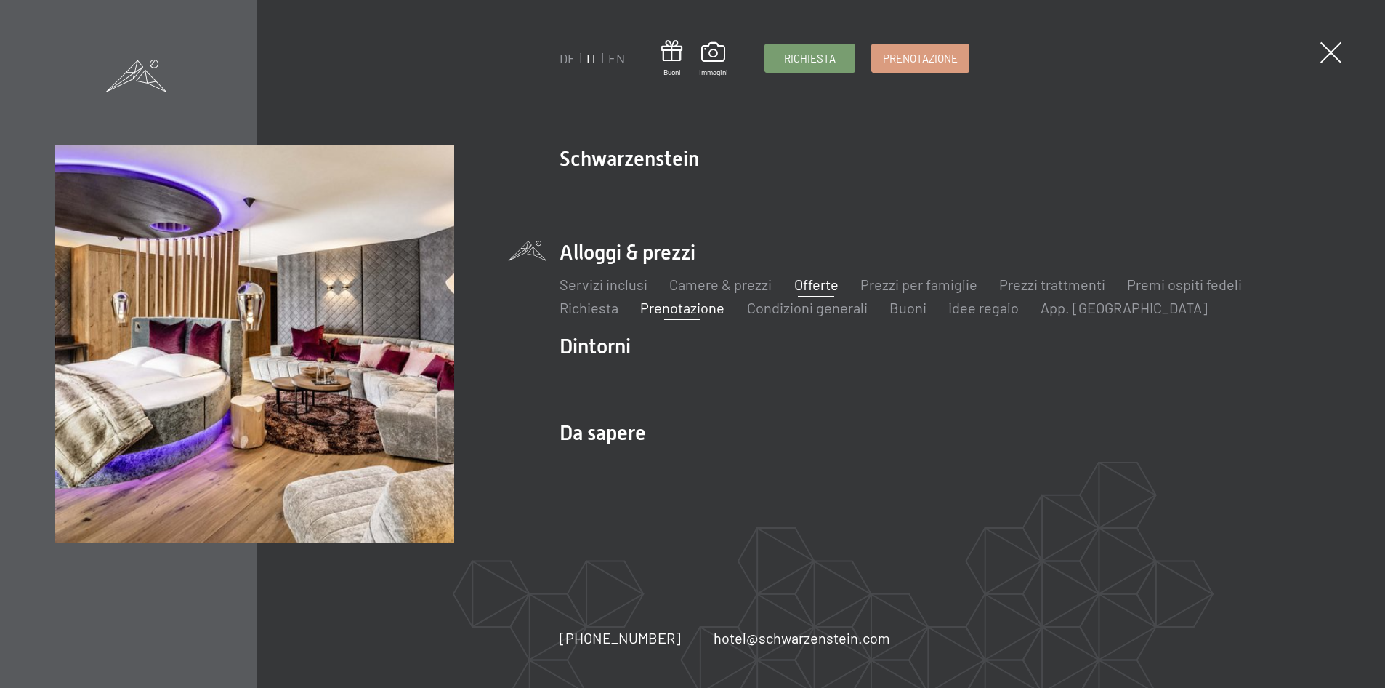
click at [834, 278] on link "Offerte" at bounding box center [816, 283] width 44 height 17
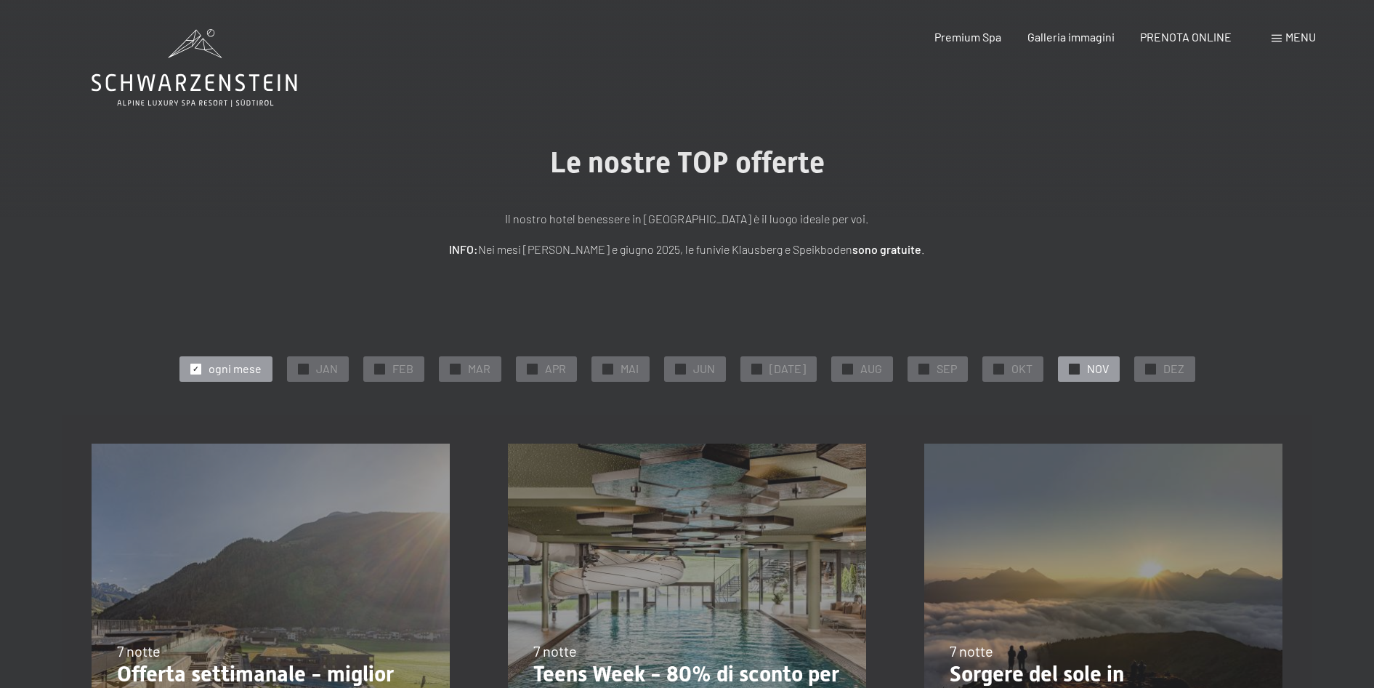
click at [1069, 366] on div at bounding box center [1074, 368] width 11 height 11
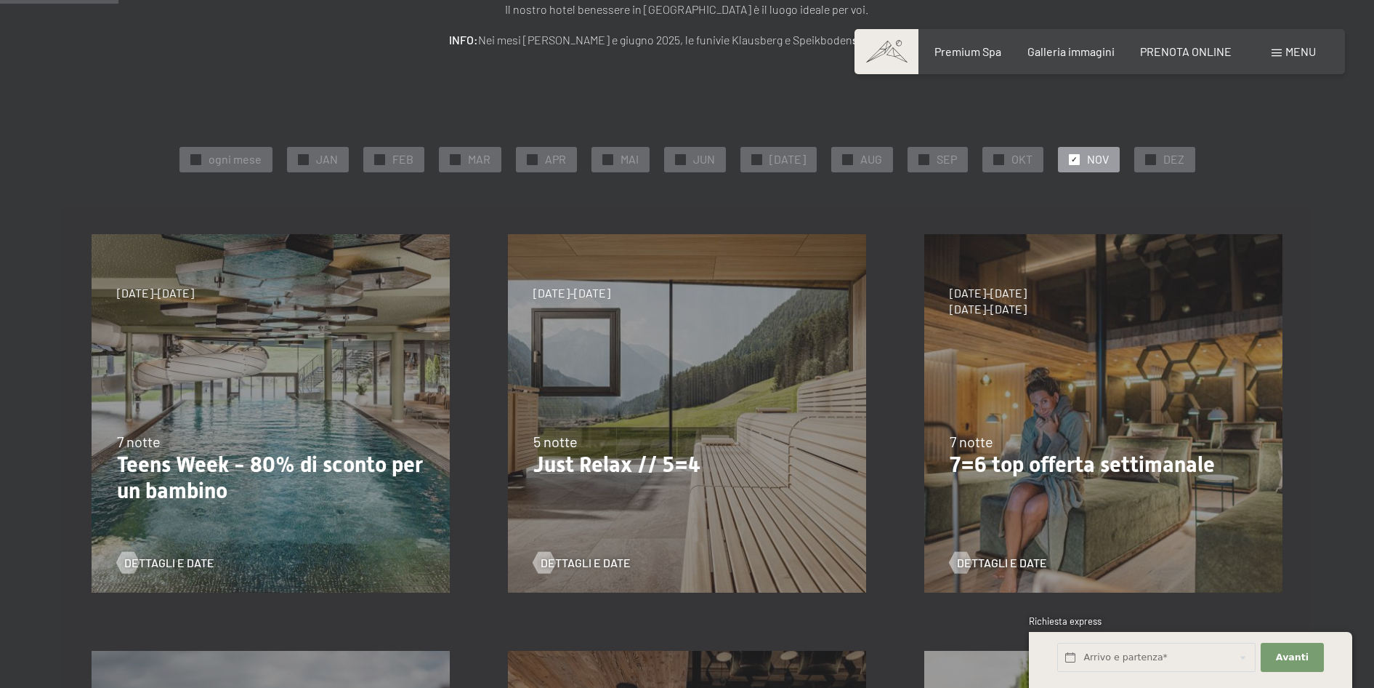
scroll to position [218, 0]
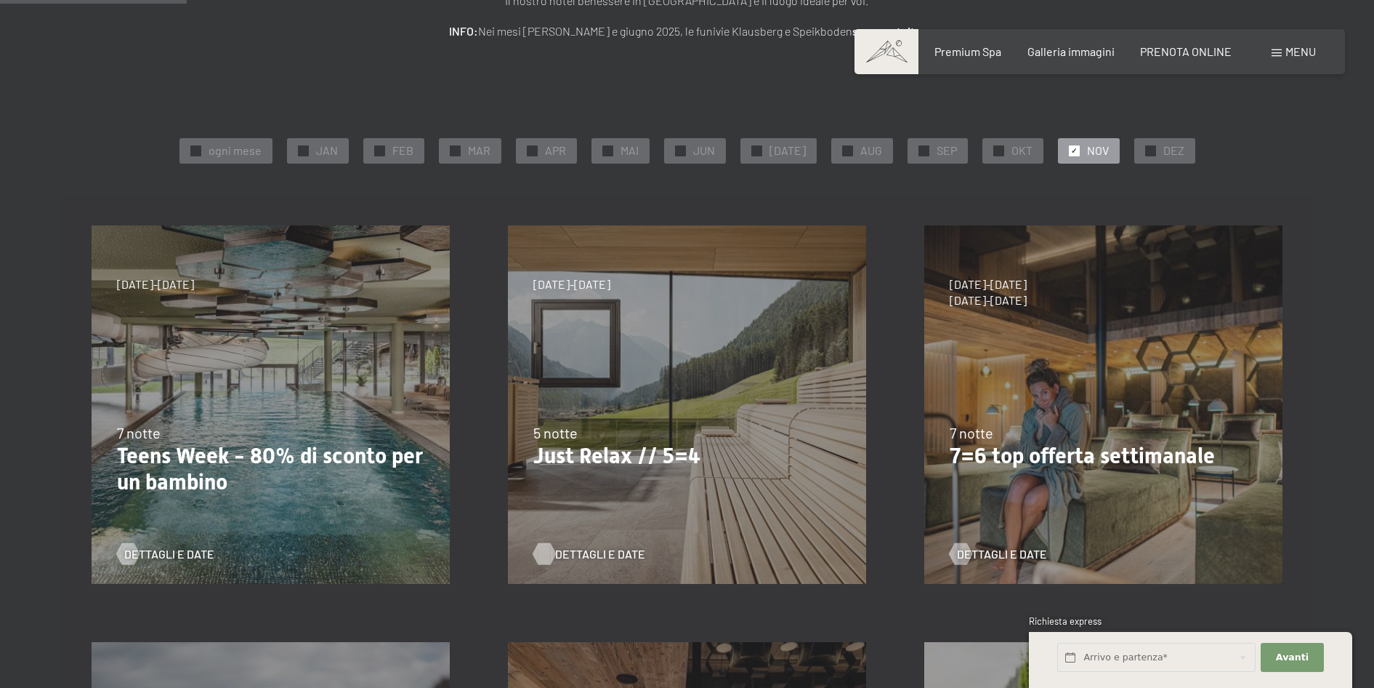
click at [612, 548] on span "Dettagli e Date" at bounding box center [600, 554] width 90 height 16
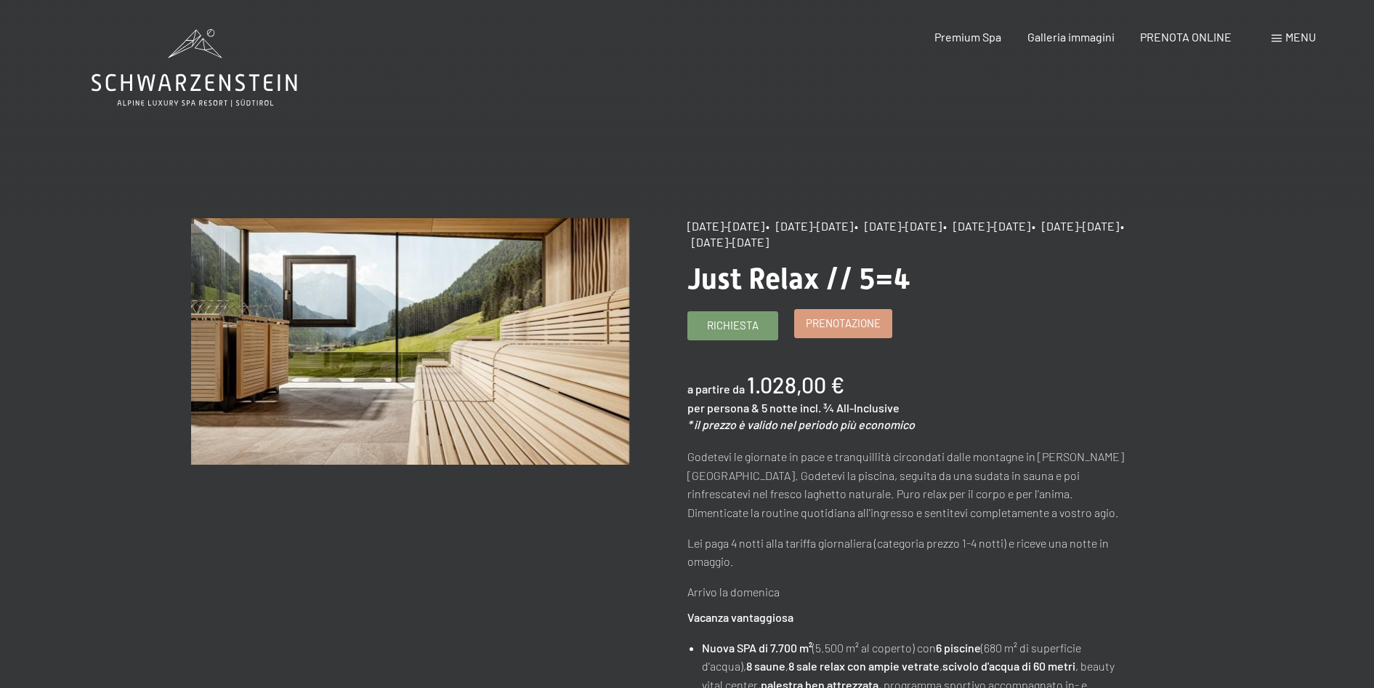
click at [806, 329] on span "Prenotazione" at bounding box center [843, 322] width 75 height 15
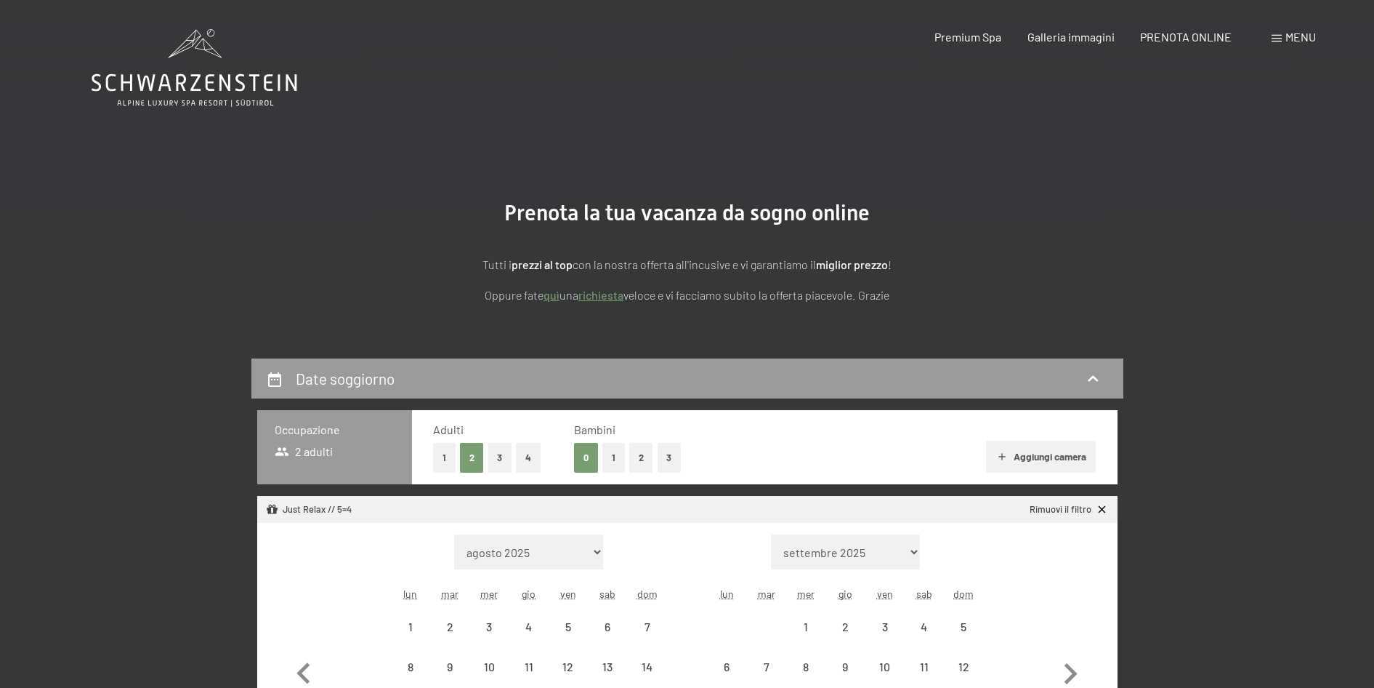
select select "[DATE]"
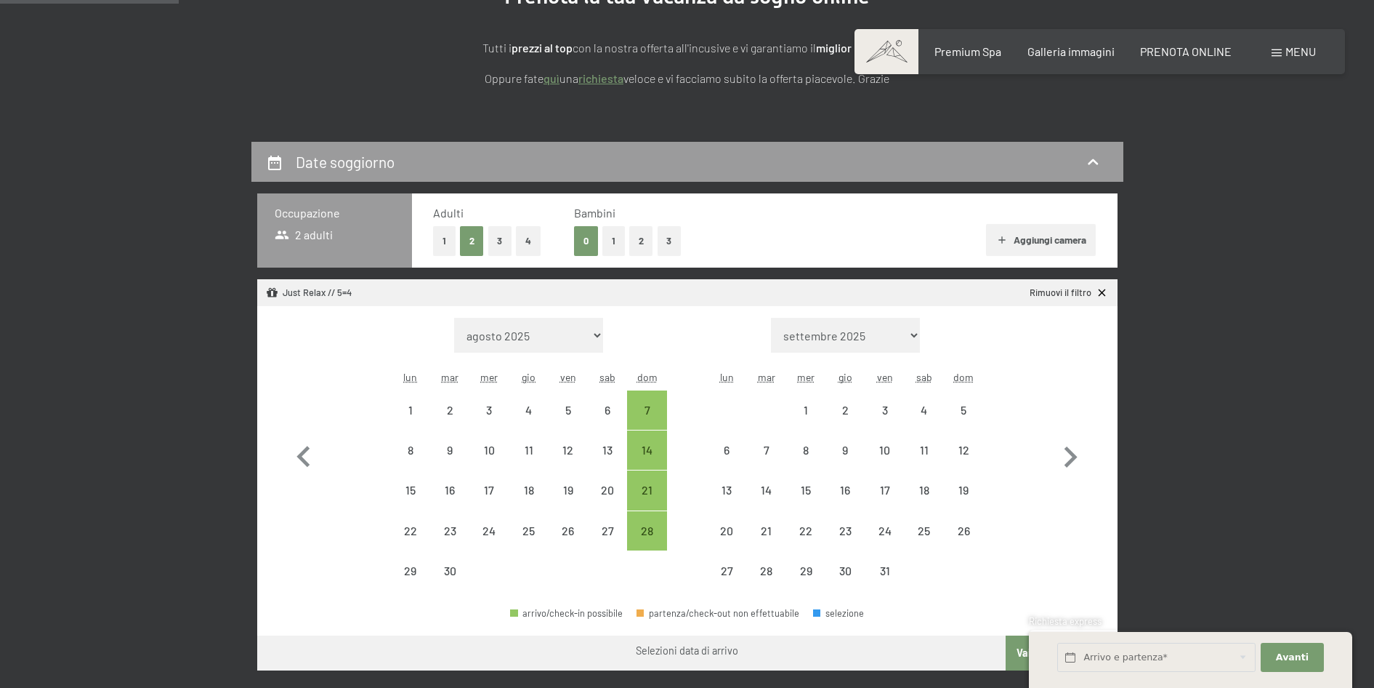
scroll to position [218, 0]
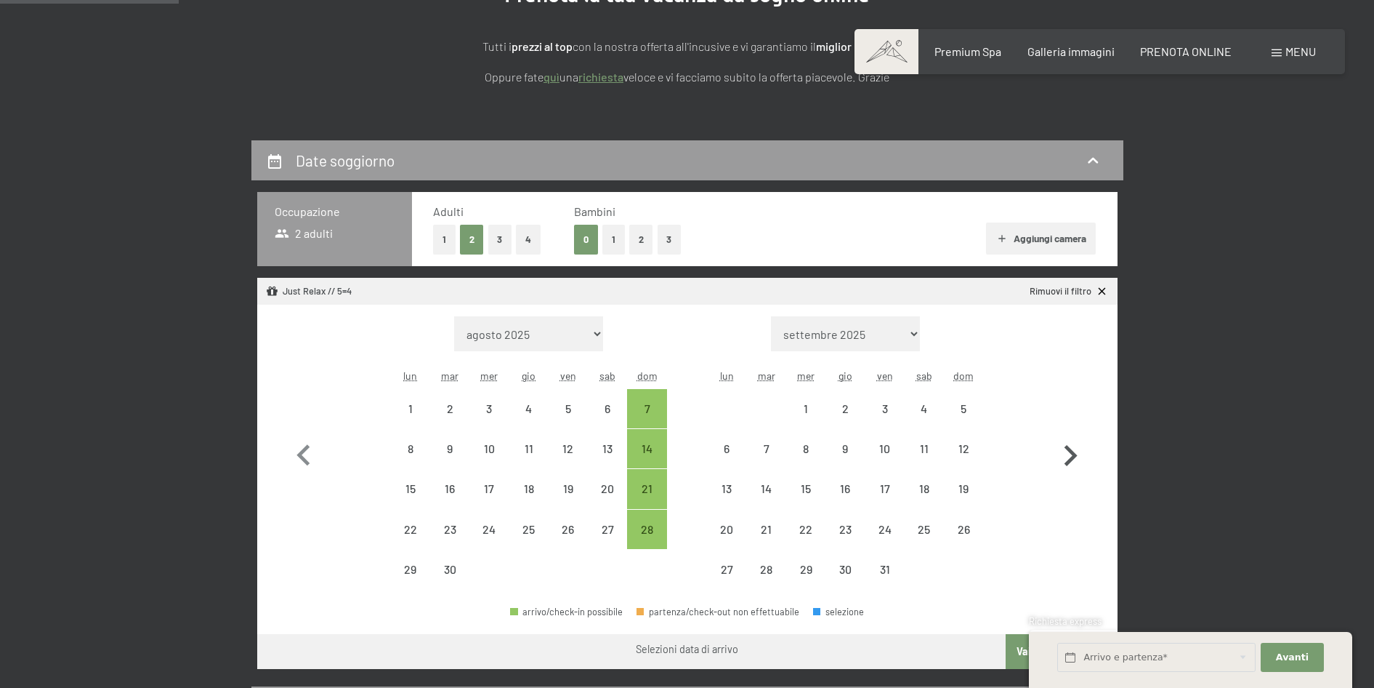
click at [1076, 466] on icon "button" at bounding box center [1070, 456] width 42 height 42
select select "[DATE]"
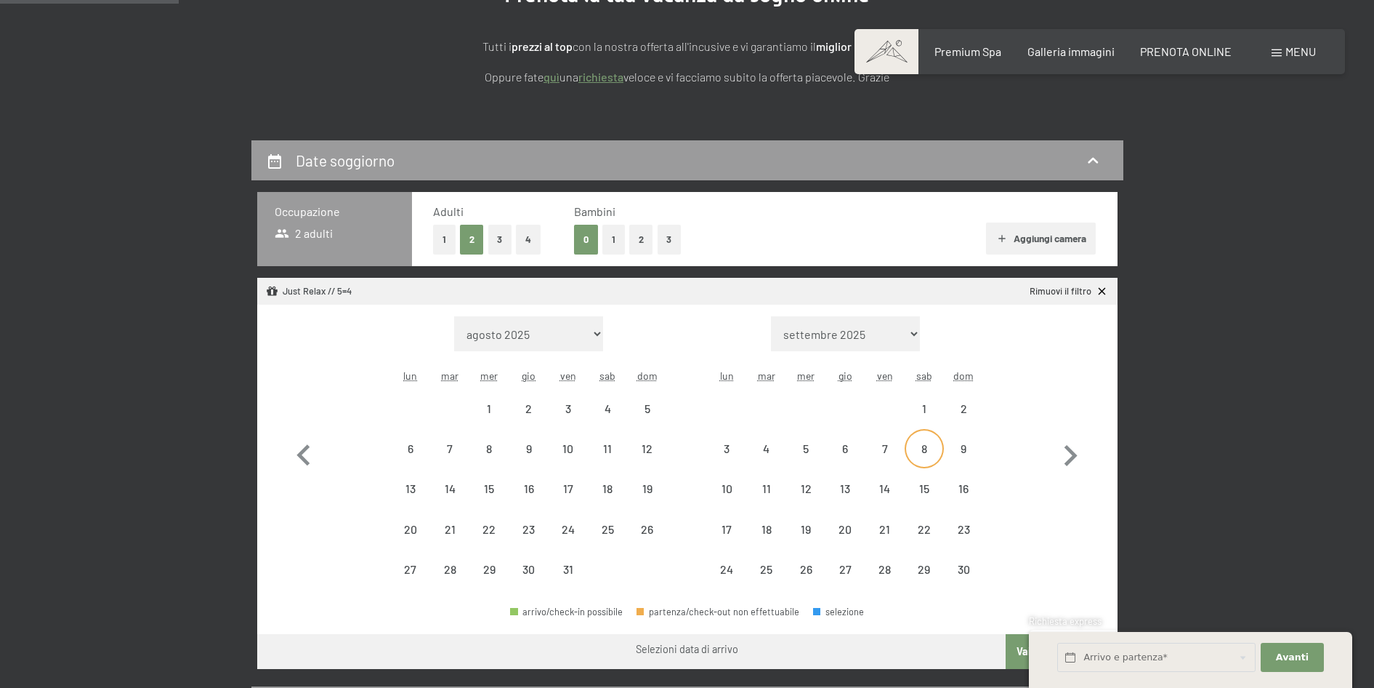
drag, startPoint x: 968, startPoint y: 457, endPoint x: 914, endPoint y: 454, distance: 54.6
click at [914, 454] on div "3 4 5 6 7 8 9" at bounding box center [845, 449] width 276 height 40
click at [921, 451] on div "8" at bounding box center [924, 461] width 36 height 36
select select "[DATE]"
select select "2025-11-01"
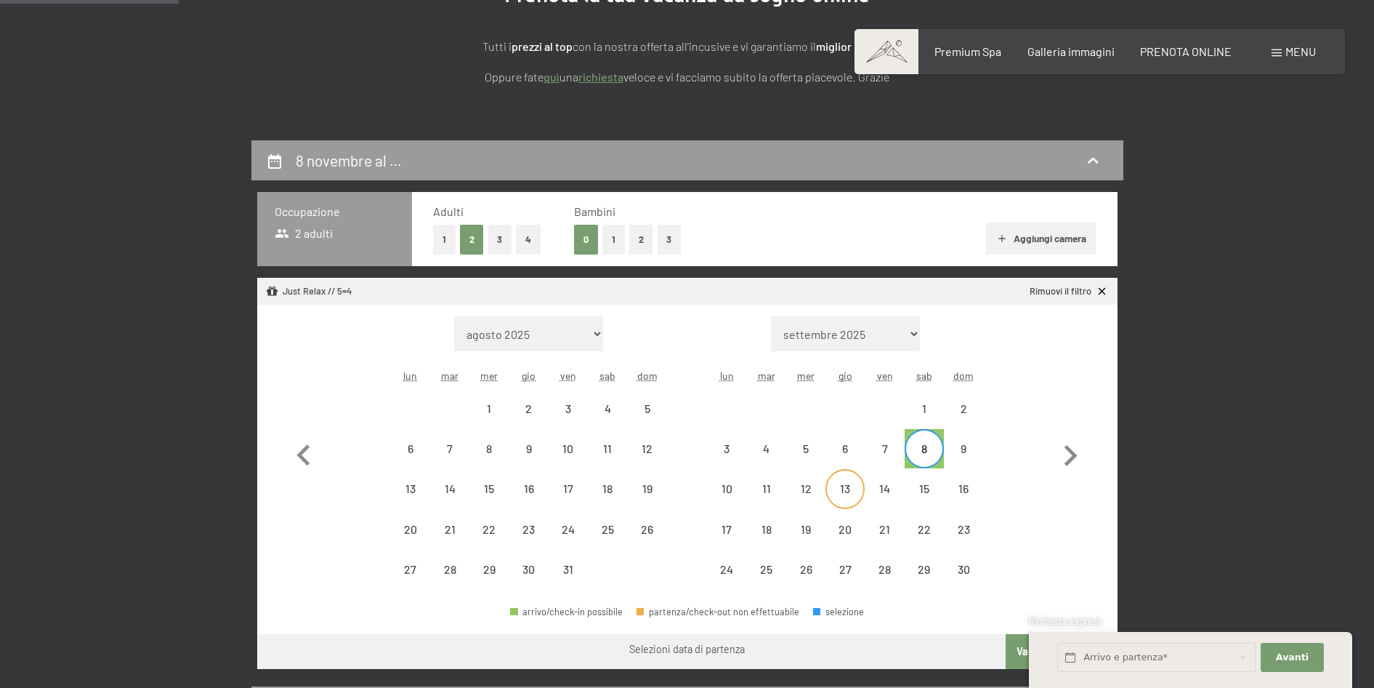
click at [837, 487] on div "13" at bounding box center [845, 501] width 36 height 36
select select "2025-10-01"
select select "2025-11-01"
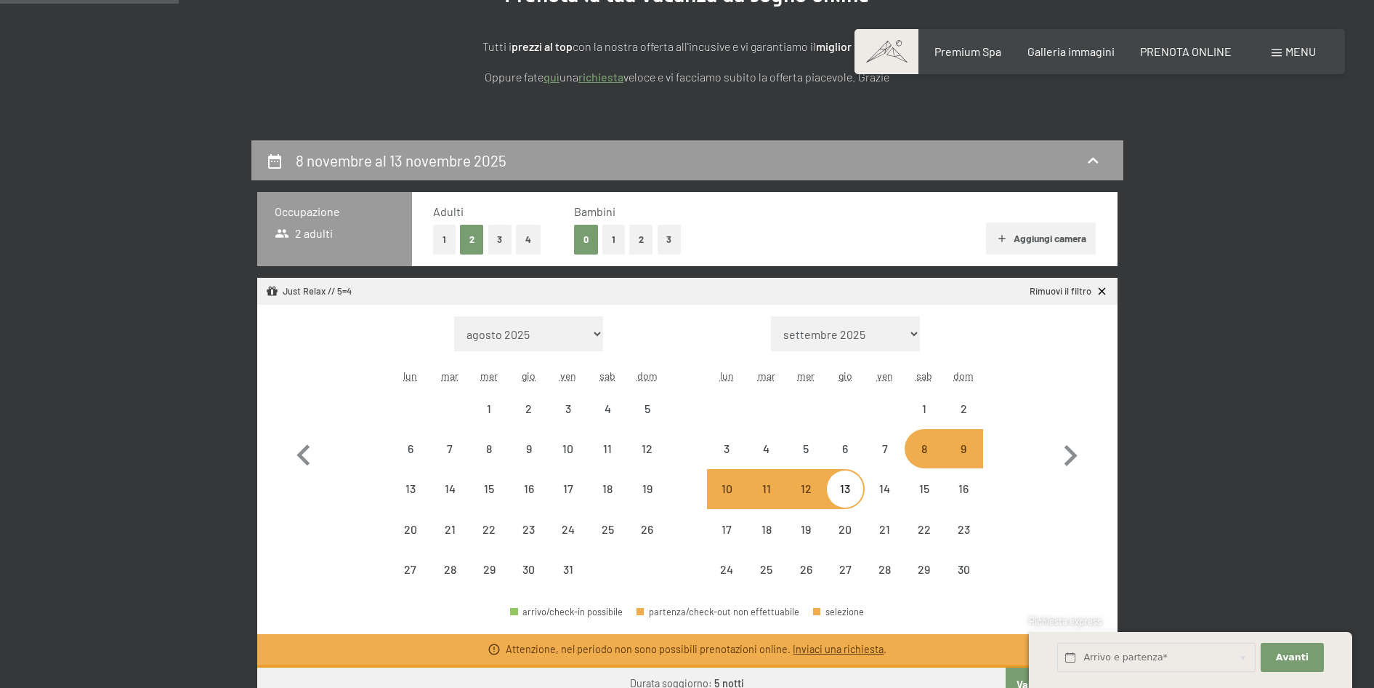
select select "2025-09-01"
select select "2025-10-01"
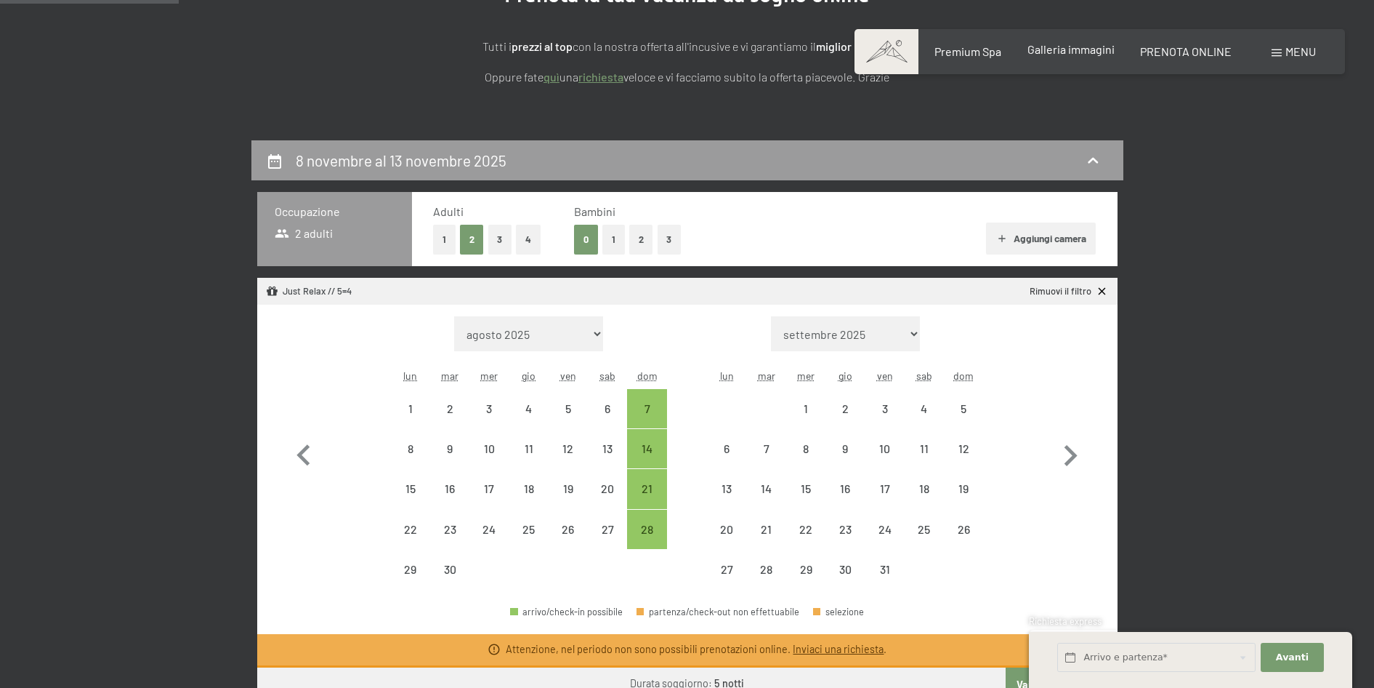
click at [1073, 55] on span "Galleria immagini" at bounding box center [1071, 49] width 87 height 14
